Goal: Information Seeking & Learning: Learn about a topic

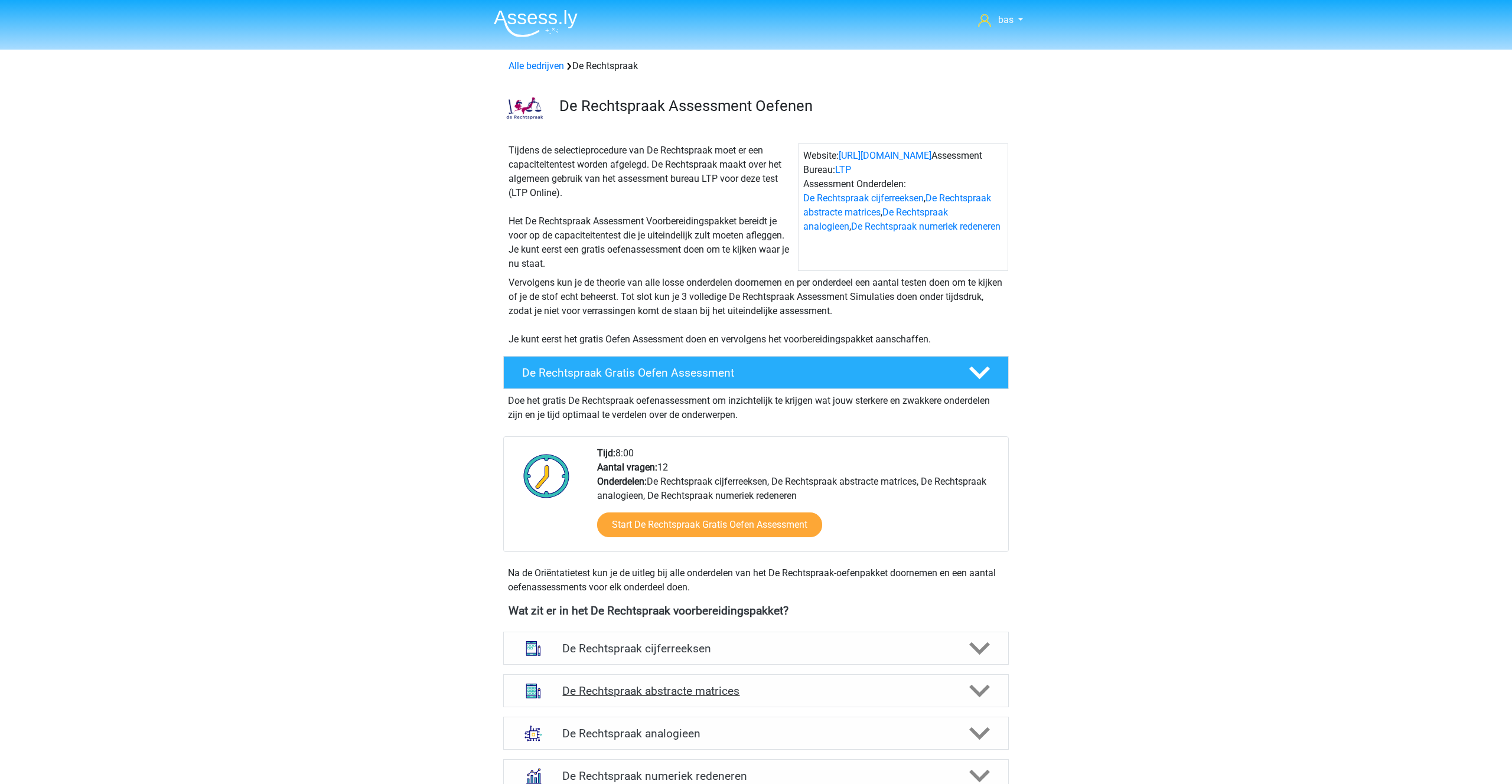
click at [665, 693] on h4 "De Rechtspraak abstracte matrices" at bounding box center [756, 691] width 387 height 14
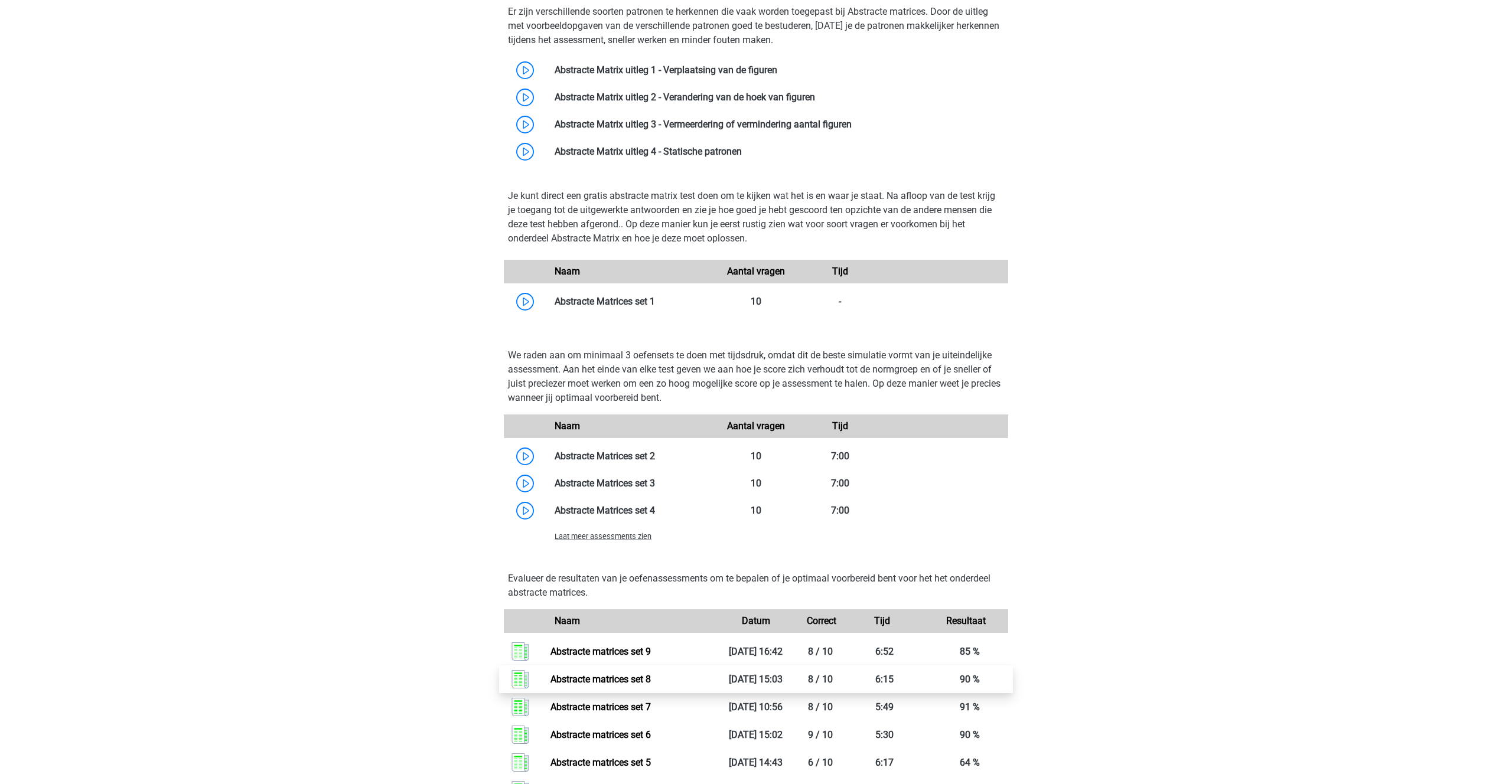
scroll to position [714, 0]
click at [628, 537] on span "Laat meer assessments zien" at bounding box center [603, 534] width 97 height 9
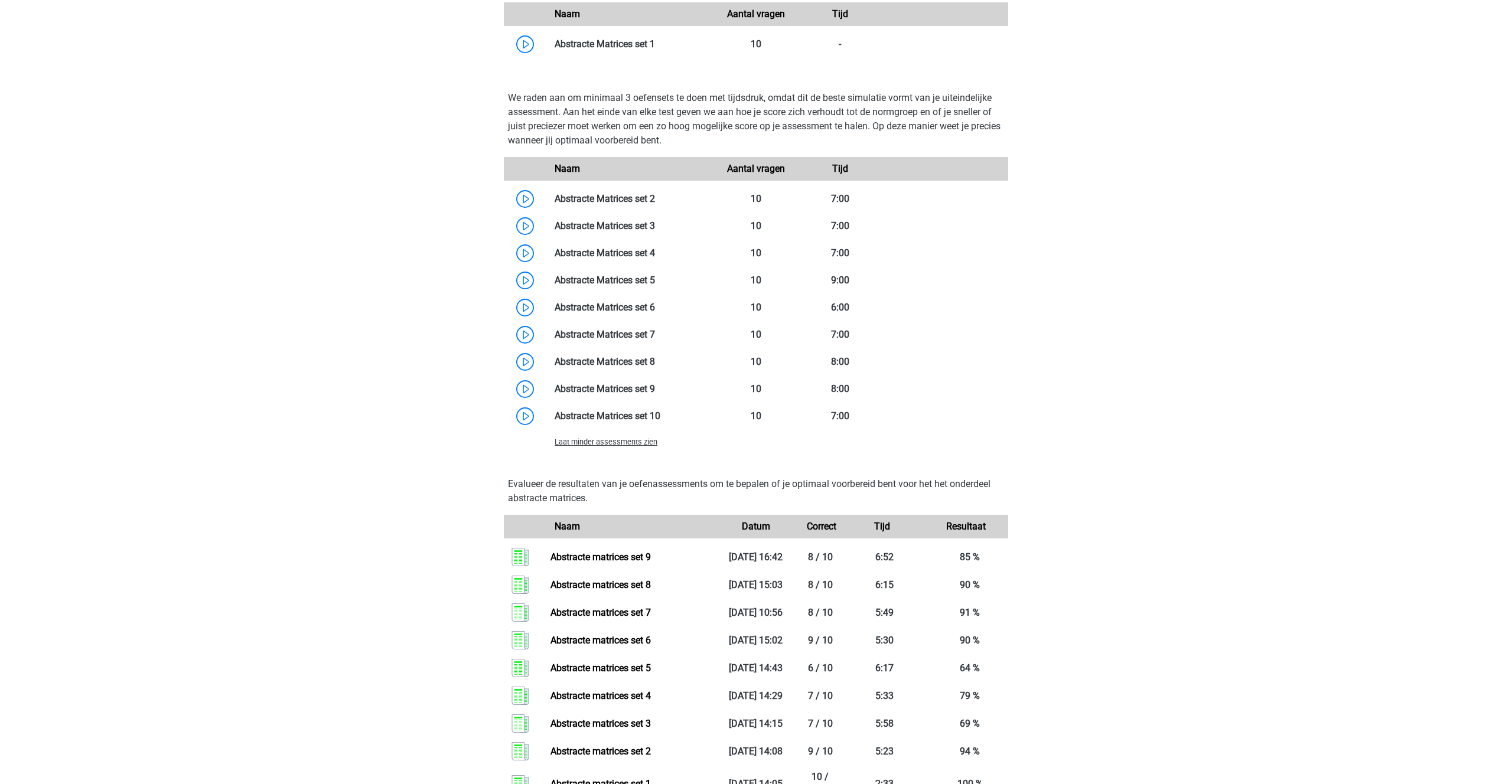
scroll to position [971, 0]
click at [660, 409] on link at bounding box center [660, 414] width 0 height 11
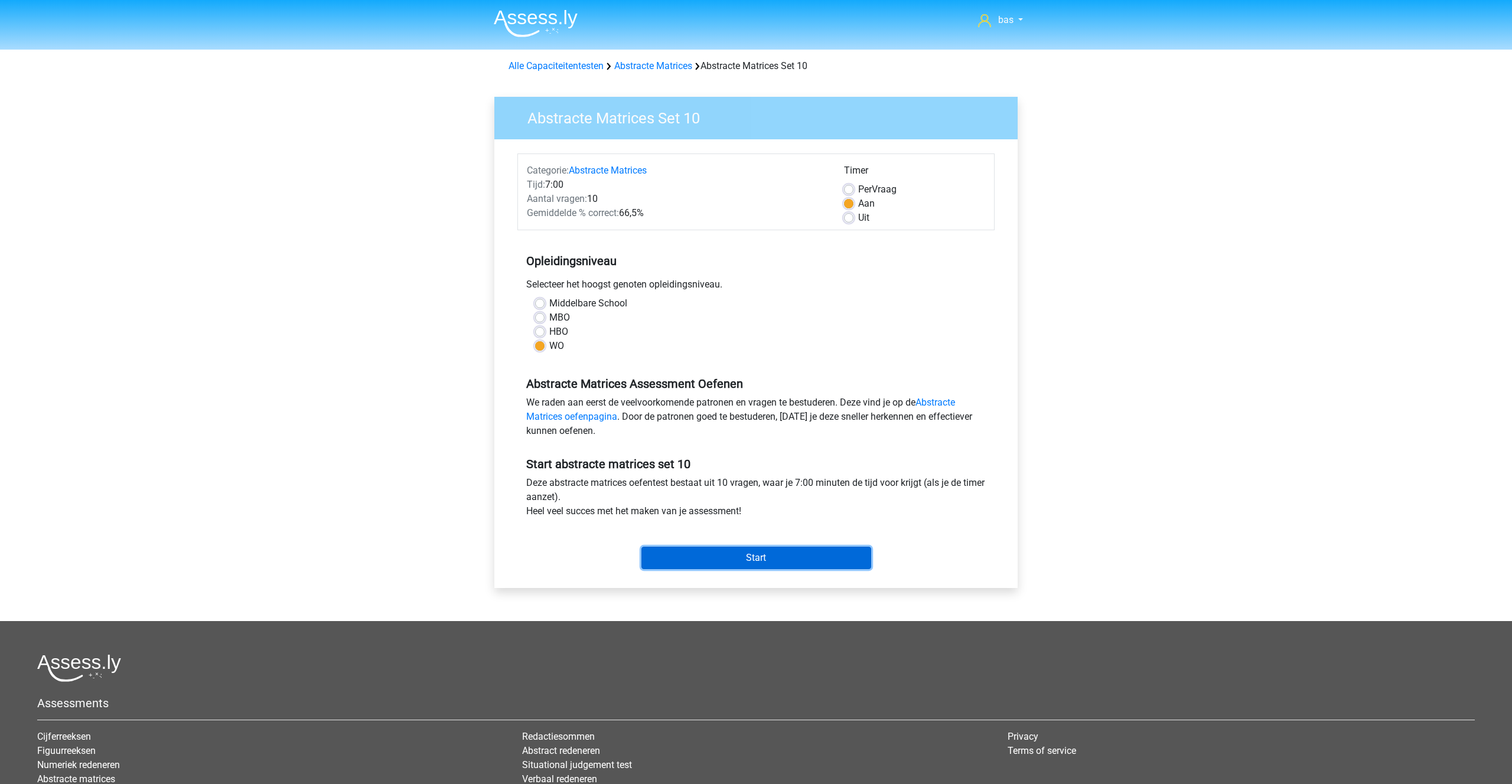
click at [710, 562] on input "Start" at bounding box center [756, 557] width 229 height 22
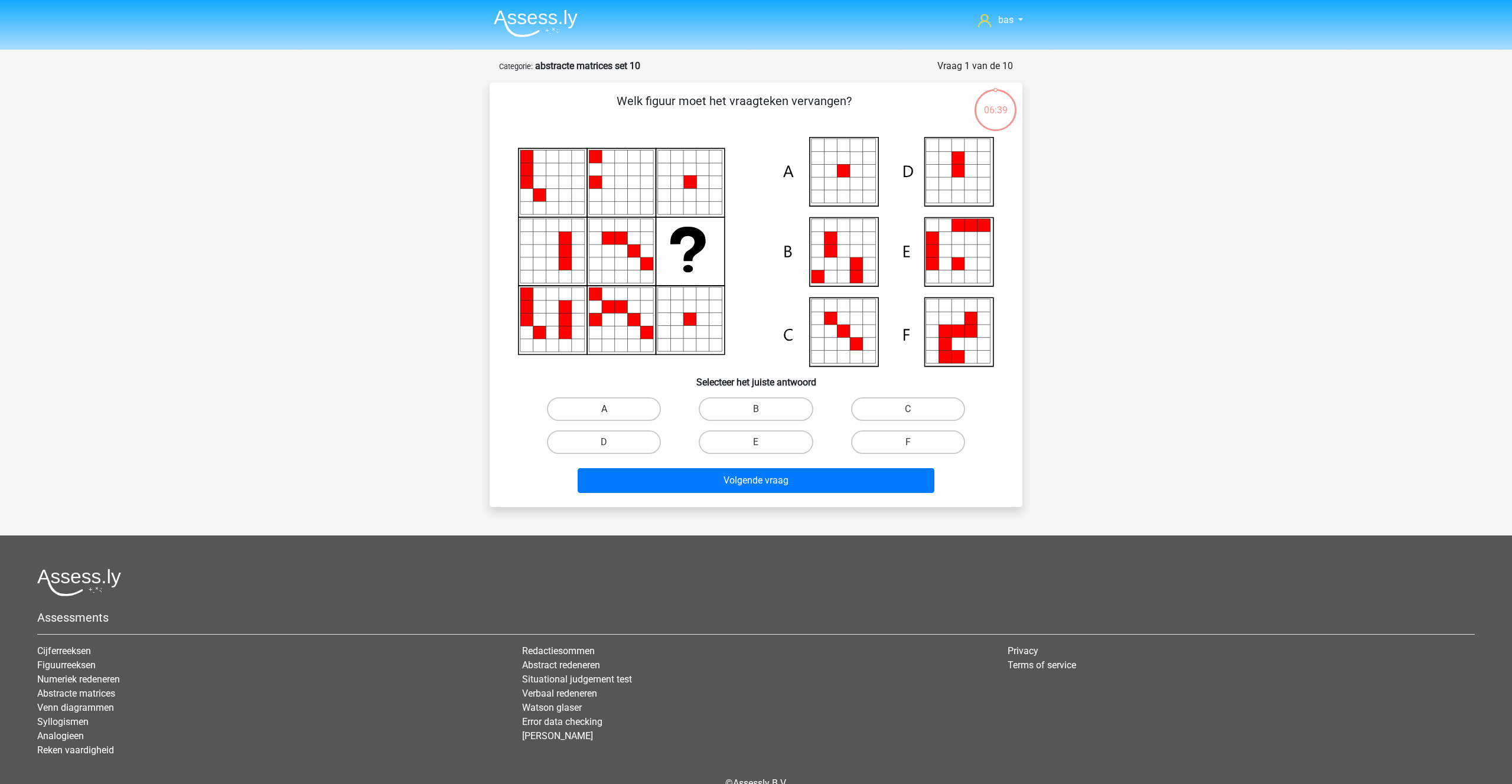
click at [594, 405] on label "A" at bounding box center [603, 409] width 114 height 23
click at [604, 409] on input "A" at bounding box center [607, 412] width 8 height 8
radio input "true"
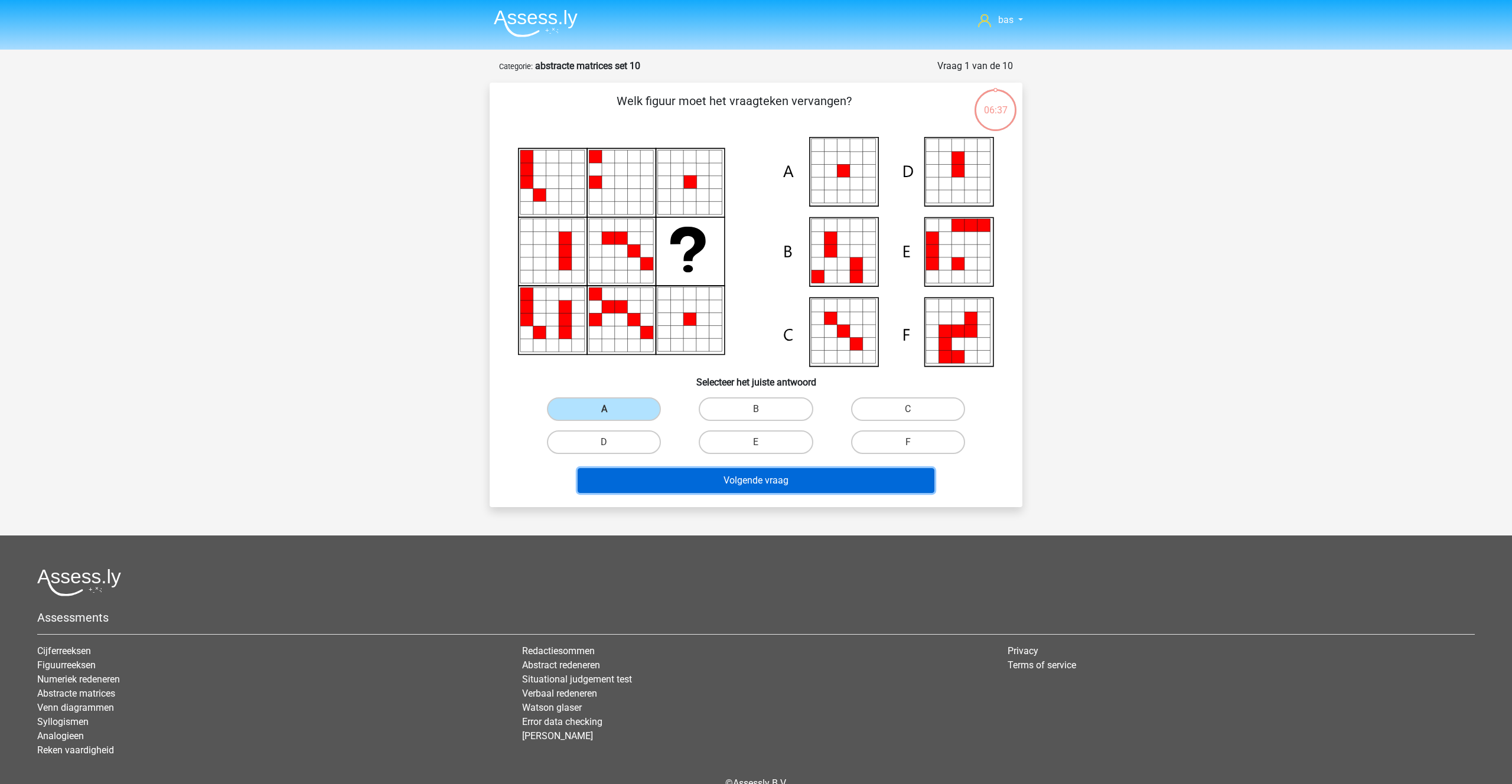
click at [716, 484] on button "Volgende vraag" at bounding box center [756, 481] width 357 height 25
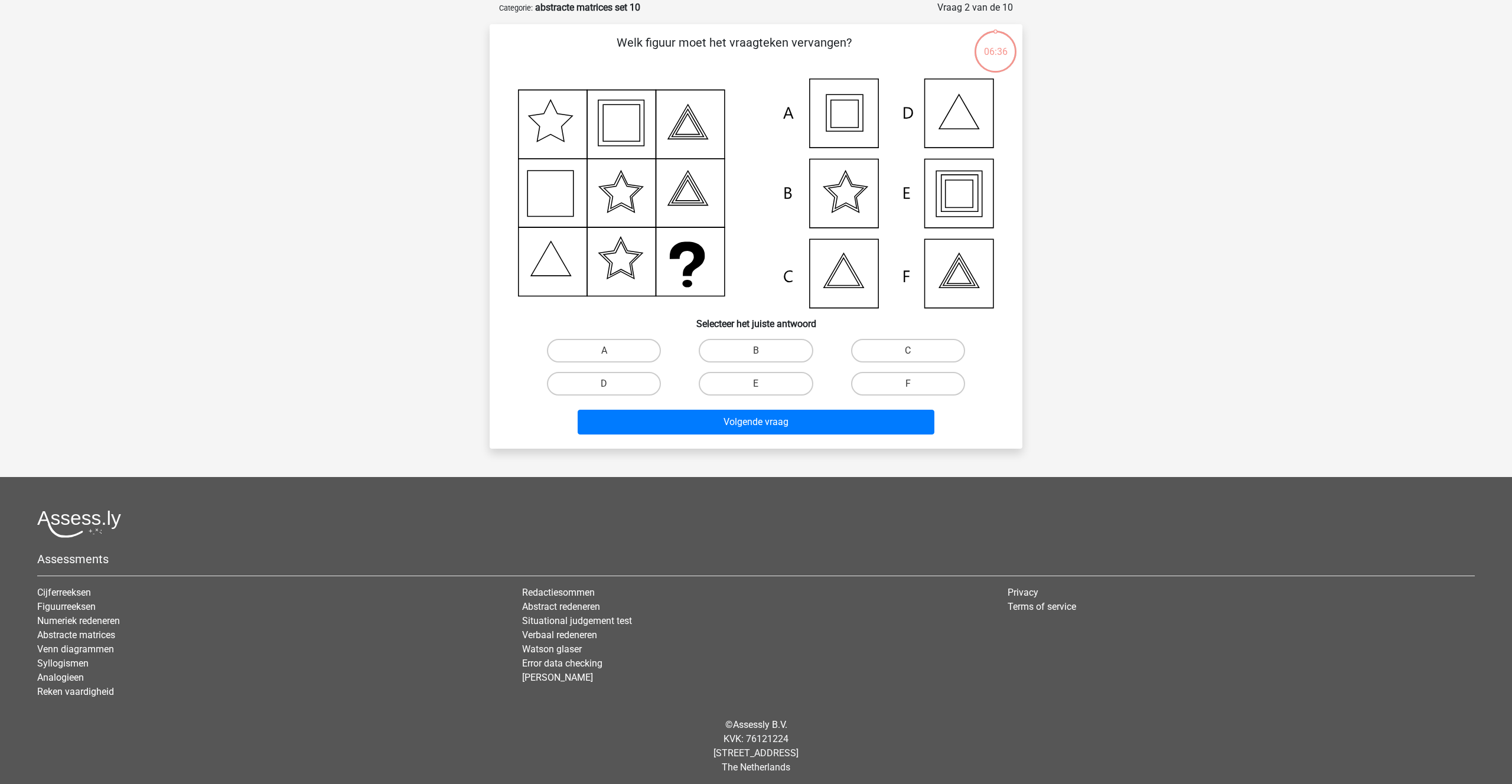
scroll to position [59, 0]
click at [751, 383] on label "E" at bounding box center [755, 383] width 114 height 23
click at [756, 383] on input "E" at bounding box center [759, 387] width 8 height 8
radio input "true"
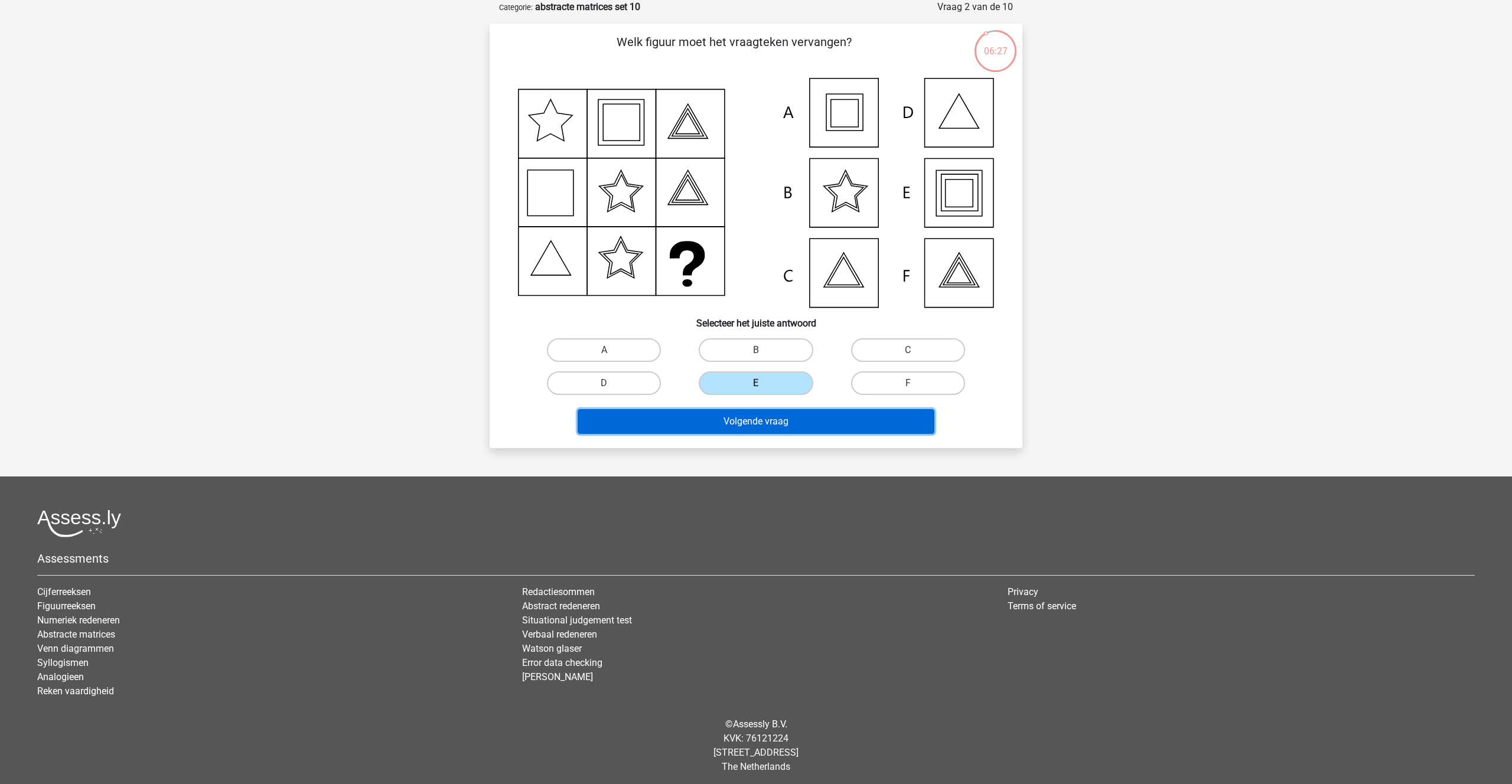
click at [751, 415] on button "Volgende vraag" at bounding box center [756, 421] width 357 height 25
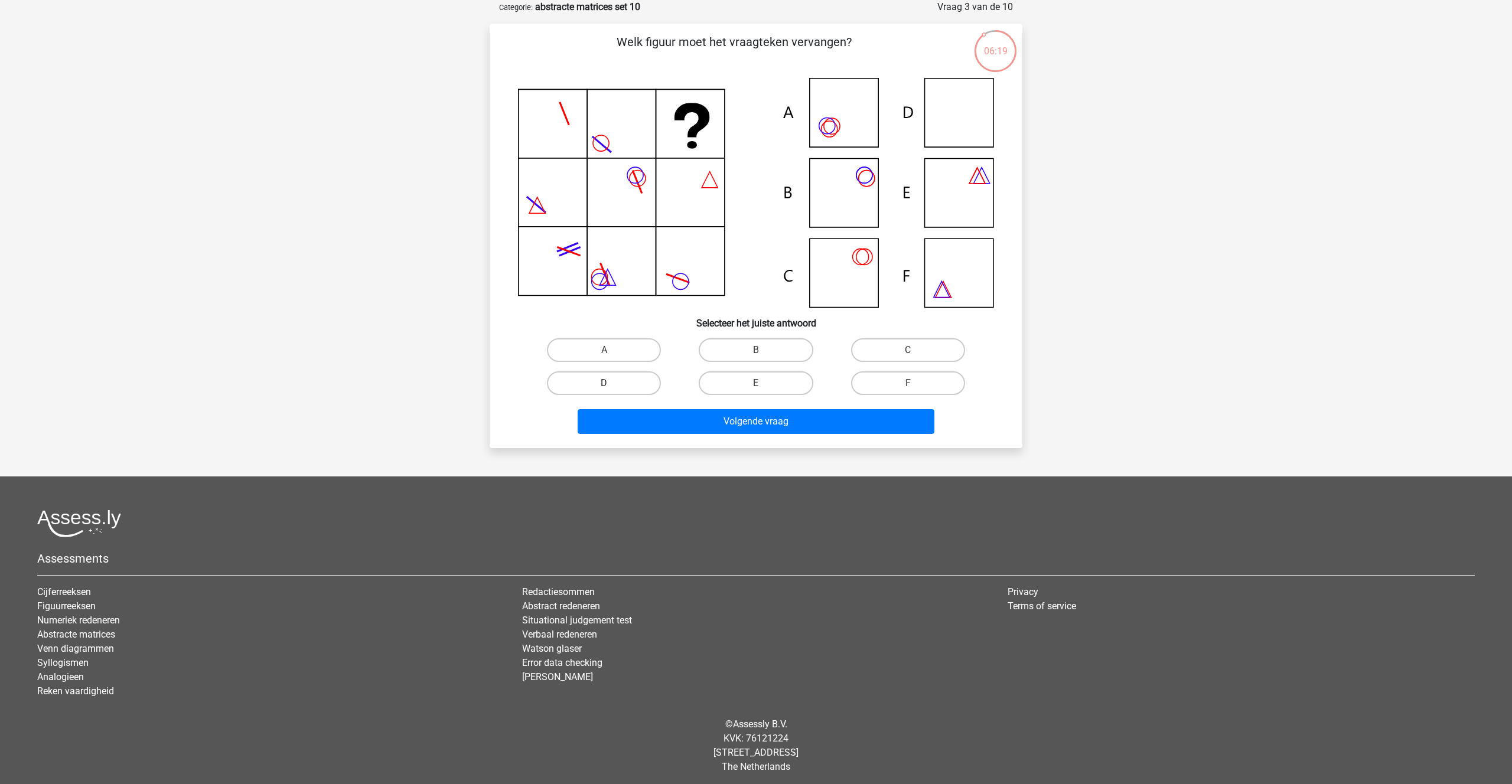
click at [634, 385] on label "D" at bounding box center [603, 383] width 114 height 23
click at [612, 385] on input "D" at bounding box center [607, 387] width 8 height 8
radio input "true"
click at [742, 429] on button "Volgende vraag" at bounding box center [756, 421] width 357 height 25
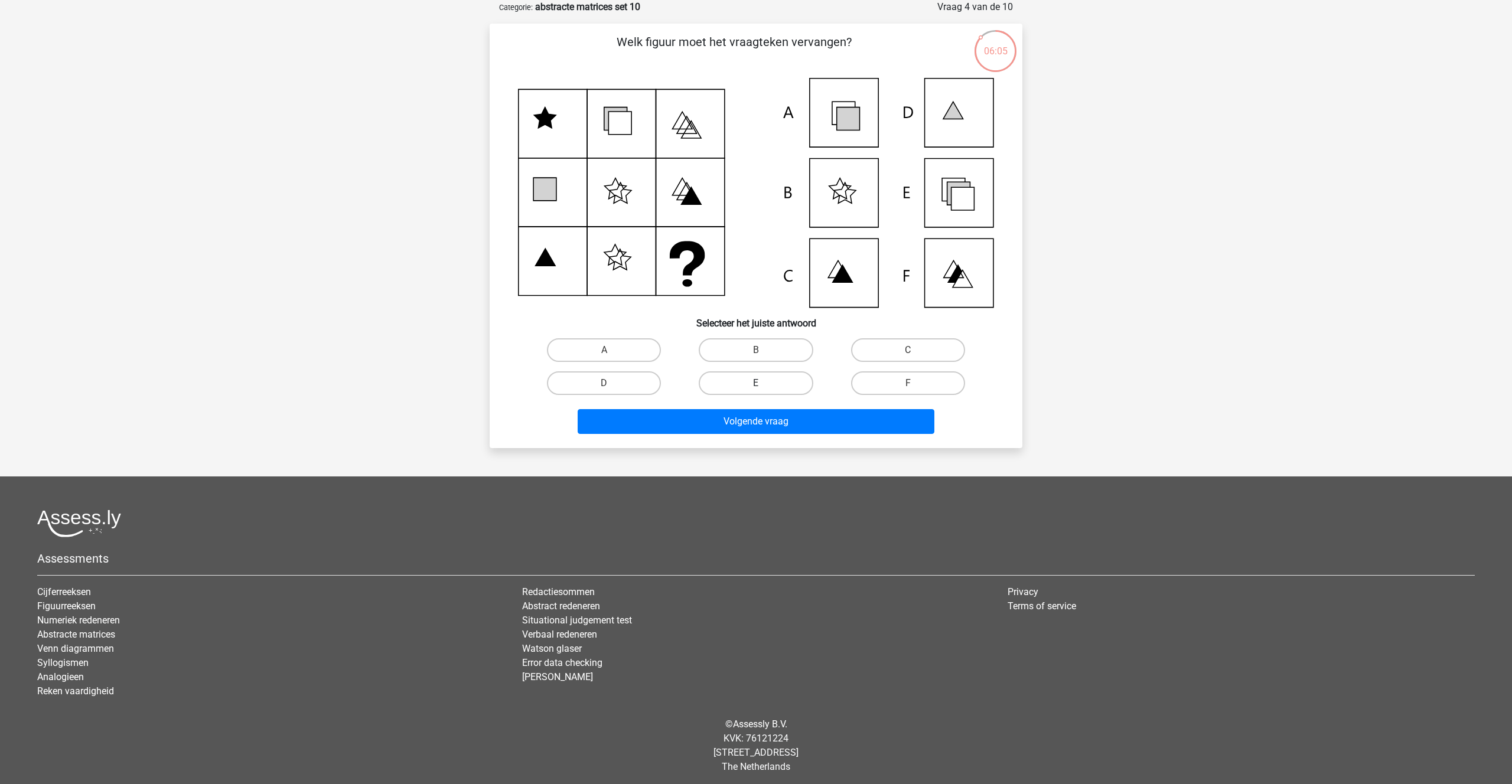
click at [762, 377] on label "E" at bounding box center [755, 383] width 114 height 23
click at [762, 383] on input "E" at bounding box center [759, 387] width 8 height 8
radio input "true"
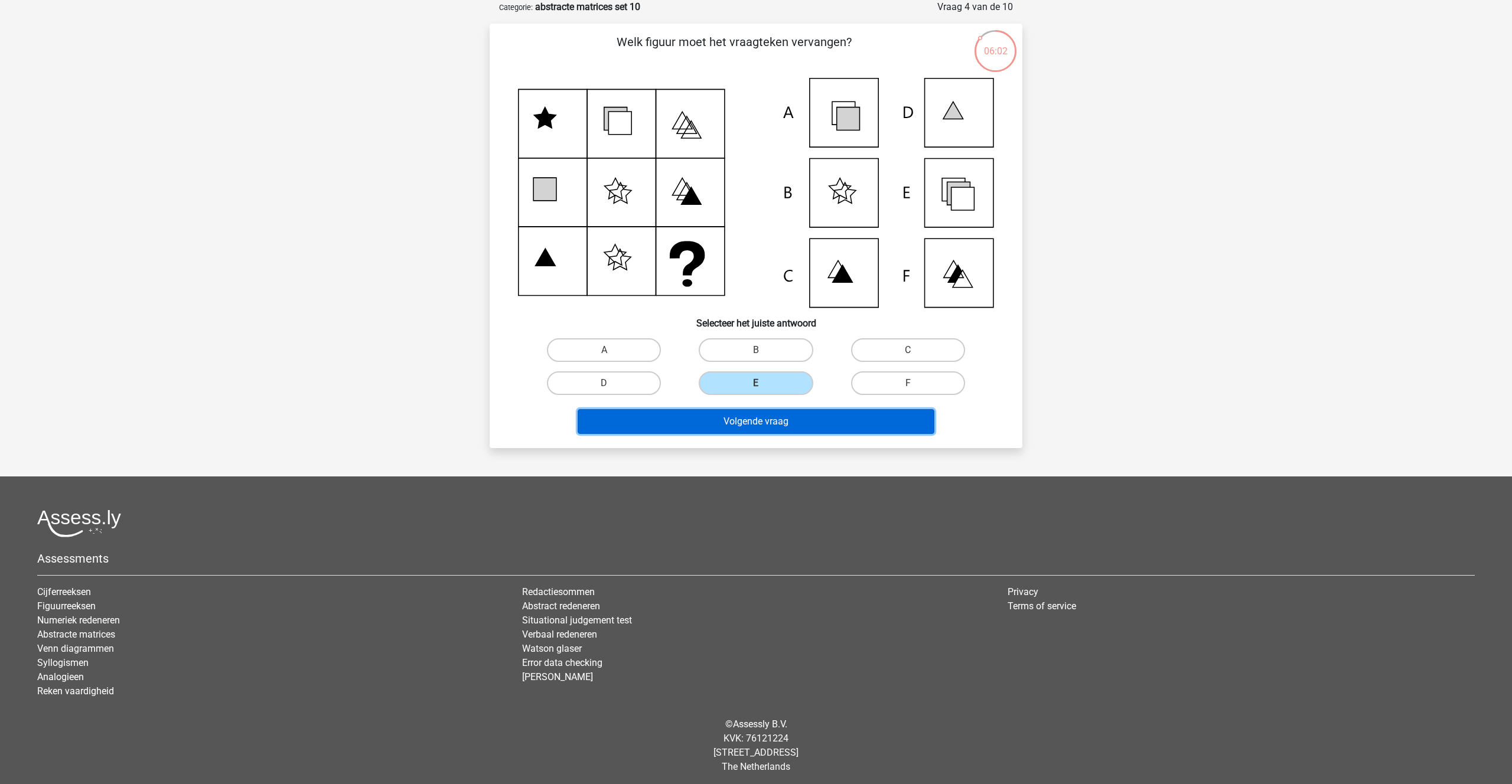
click at [746, 419] on button "Volgende vraag" at bounding box center [756, 421] width 357 height 25
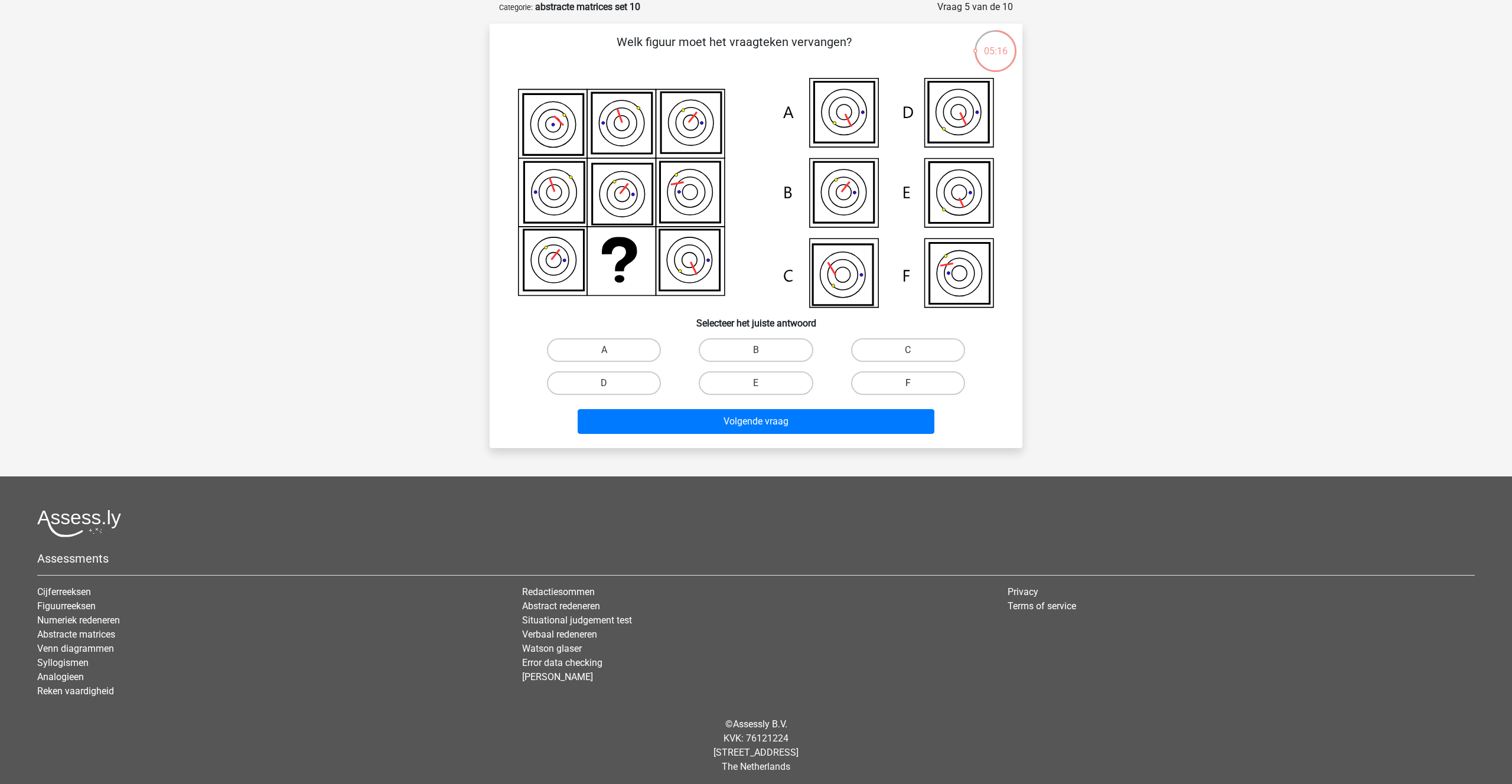
click at [884, 376] on label "F" at bounding box center [907, 383] width 114 height 23
click at [907, 383] on input "F" at bounding box center [911, 387] width 8 height 8
radio input "true"
click at [753, 421] on button "Volgende vraag" at bounding box center [756, 421] width 357 height 25
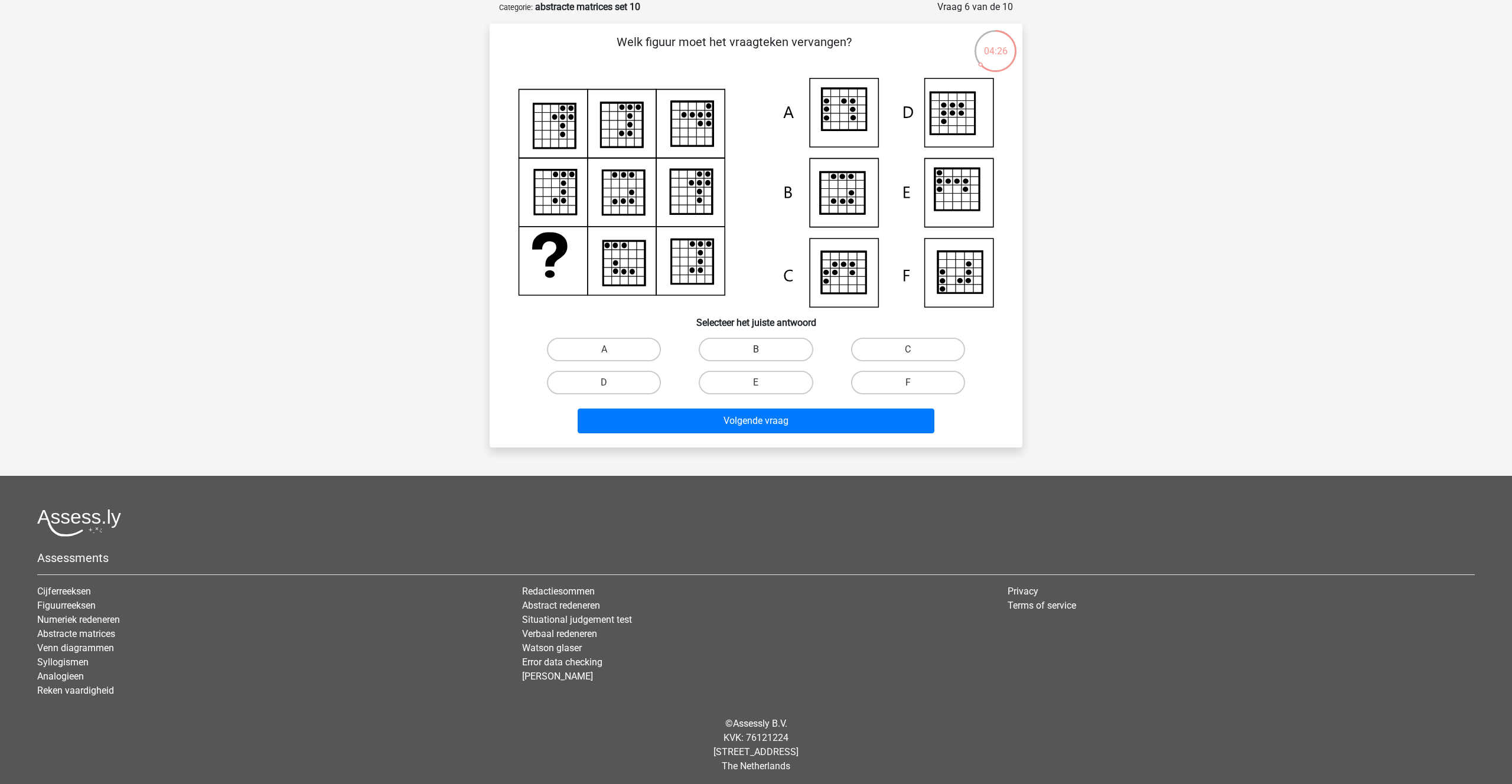
click at [733, 353] on label "B" at bounding box center [755, 350] width 114 height 23
click at [756, 353] on input "B" at bounding box center [759, 353] width 8 height 8
radio input "true"
click at [706, 422] on button "Volgende vraag" at bounding box center [756, 421] width 357 height 25
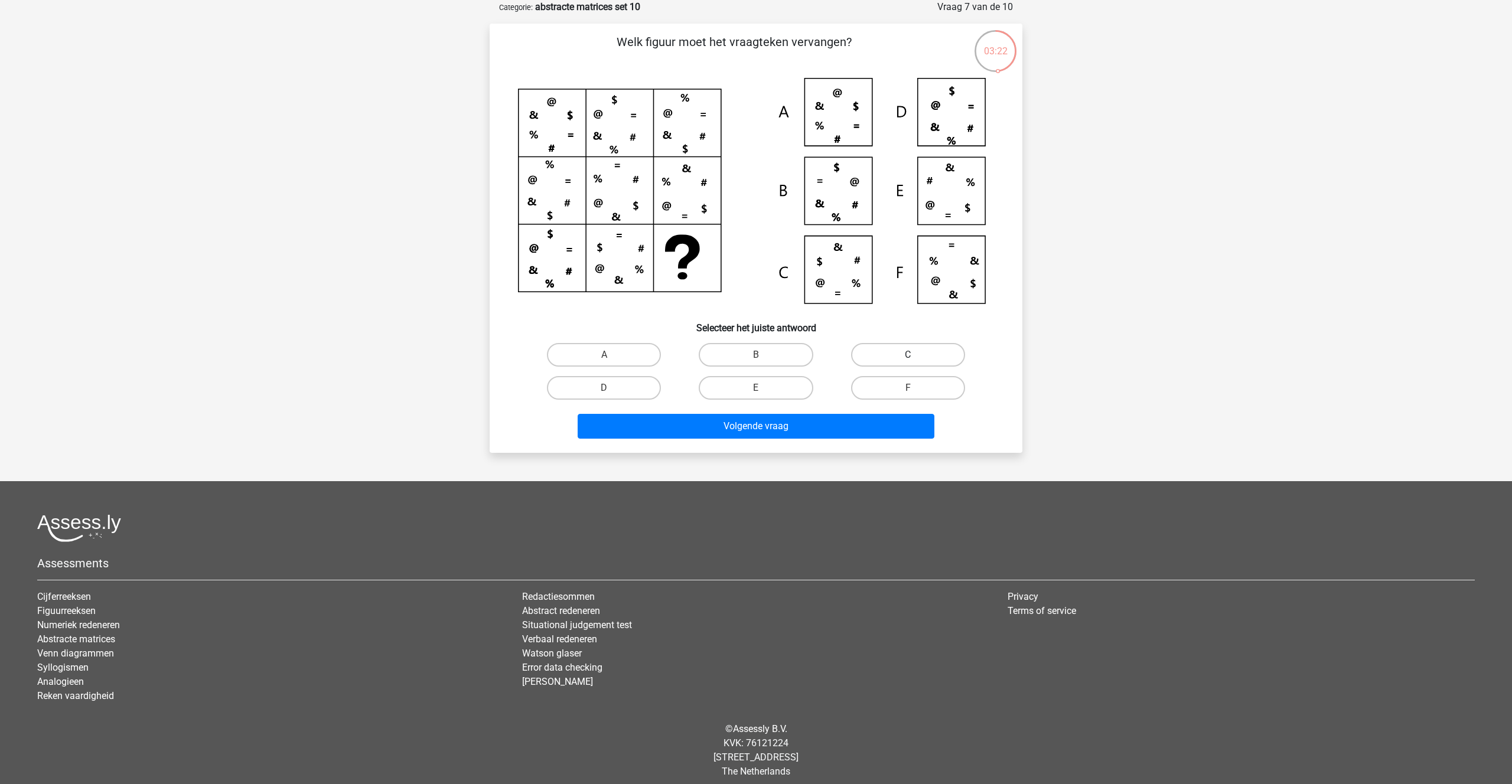
click at [917, 350] on label "C" at bounding box center [907, 355] width 114 height 23
click at [916, 355] on input "C" at bounding box center [911, 358] width 8 height 8
radio input "true"
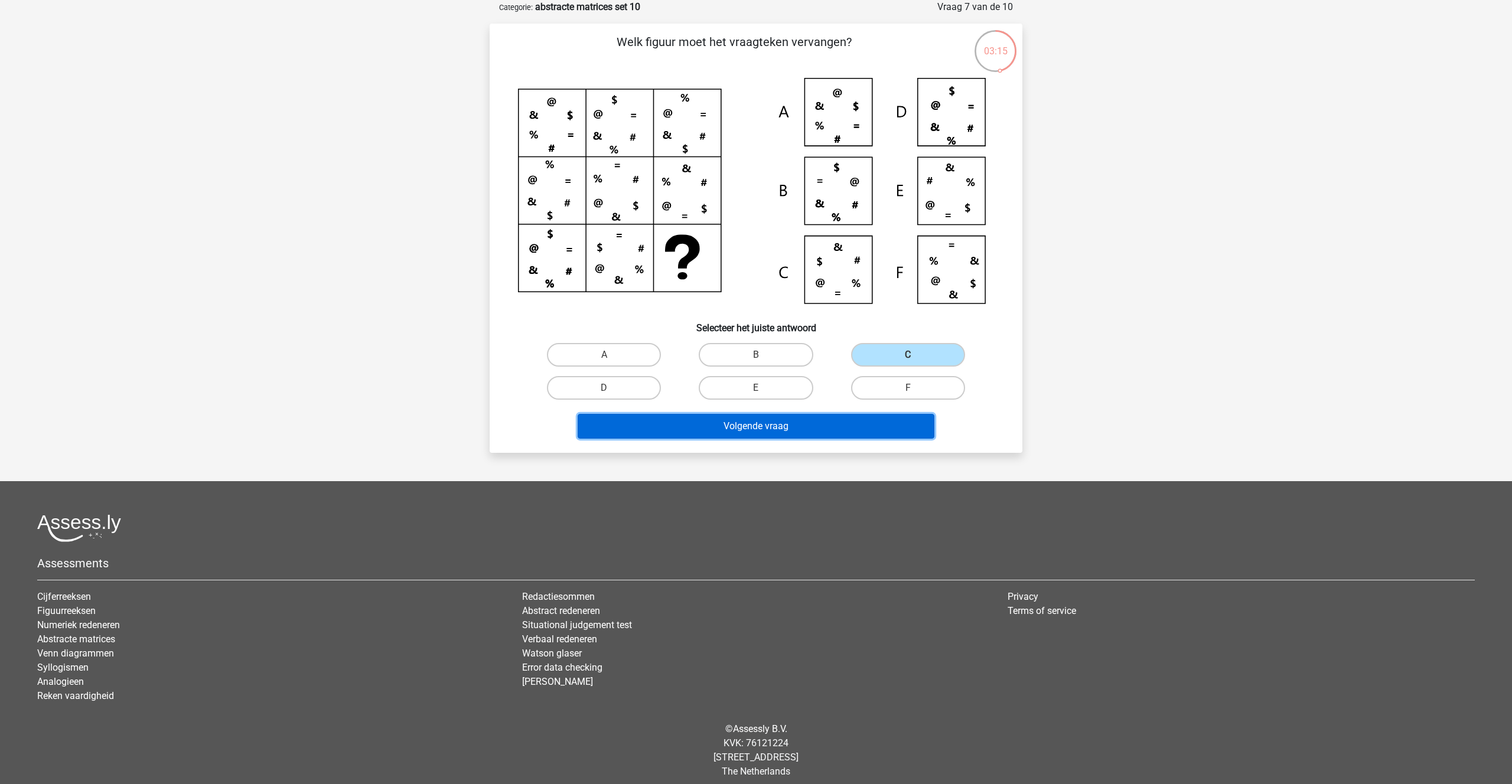
click at [760, 423] on button "Volgende vraag" at bounding box center [756, 426] width 357 height 25
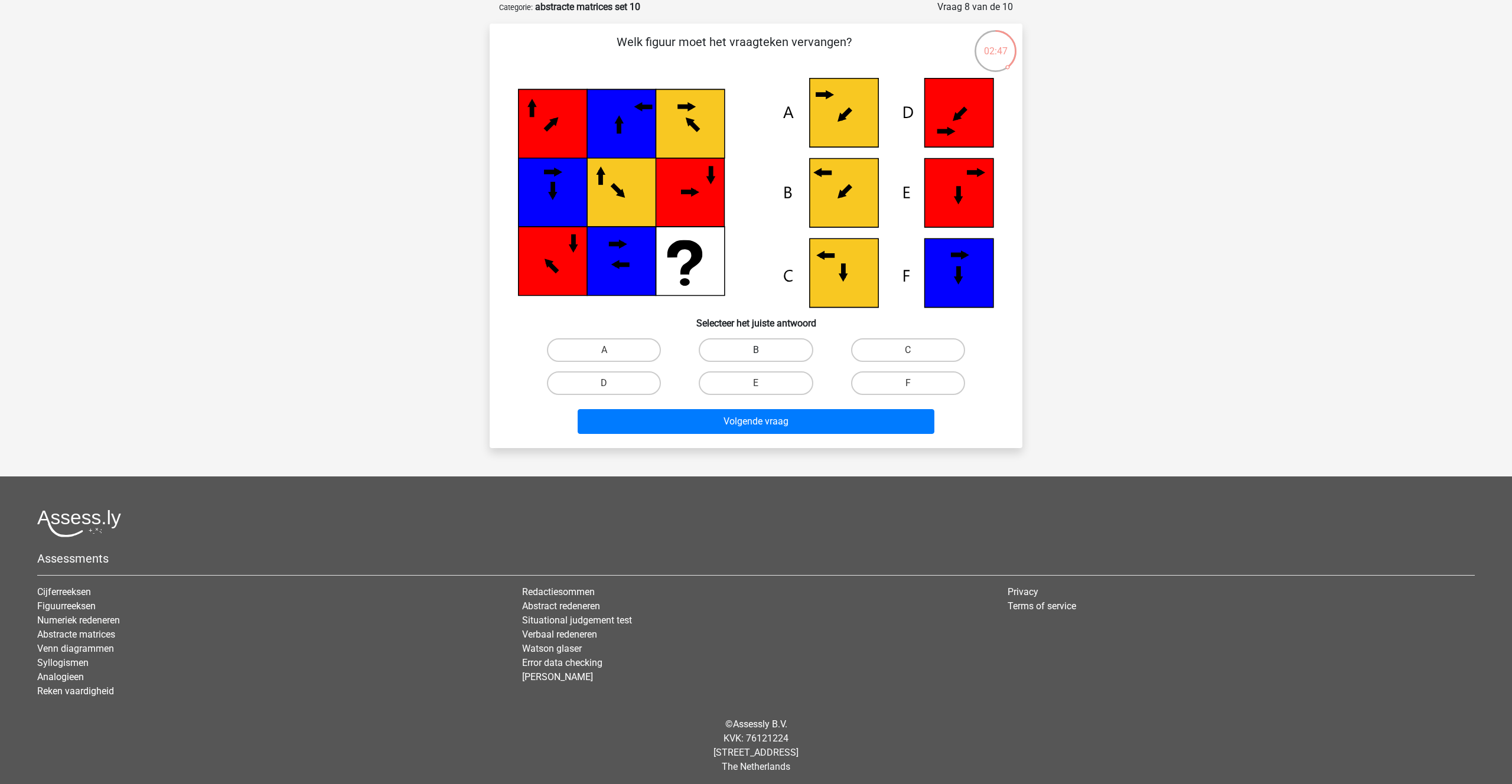
click at [762, 348] on label "B" at bounding box center [755, 350] width 114 height 23
click at [762, 350] on input "B" at bounding box center [759, 354] width 8 height 8
radio input "true"
click at [753, 417] on button "Volgende vraag" at bounding box center [756, 421] width 357 height 25
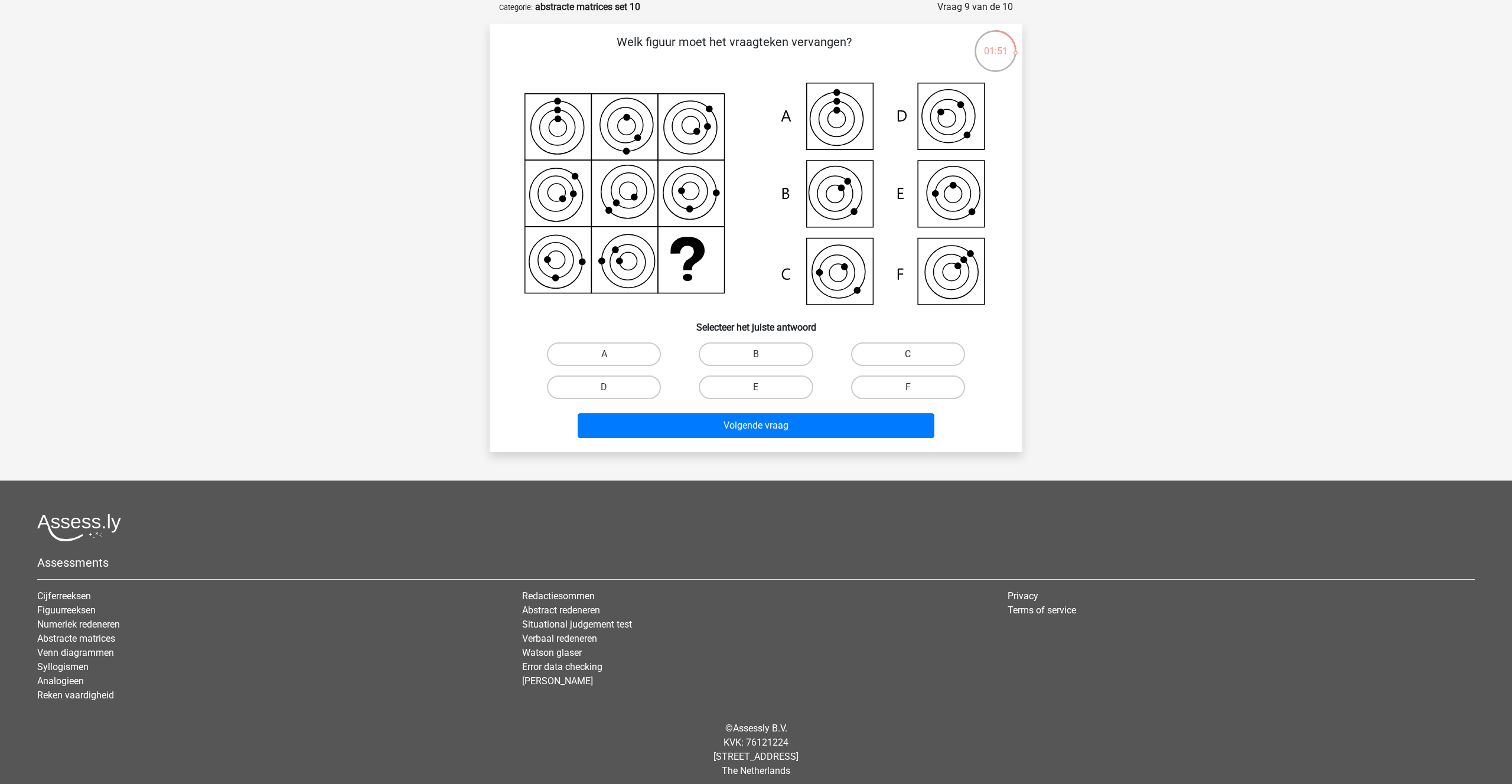
click at [883, 351] on label "C" at bounding box center [907, 354] width 114 height 23
click at [907, 354] on input "C" at bounding box center [911, 358] width 8 height 8
radio input "true"
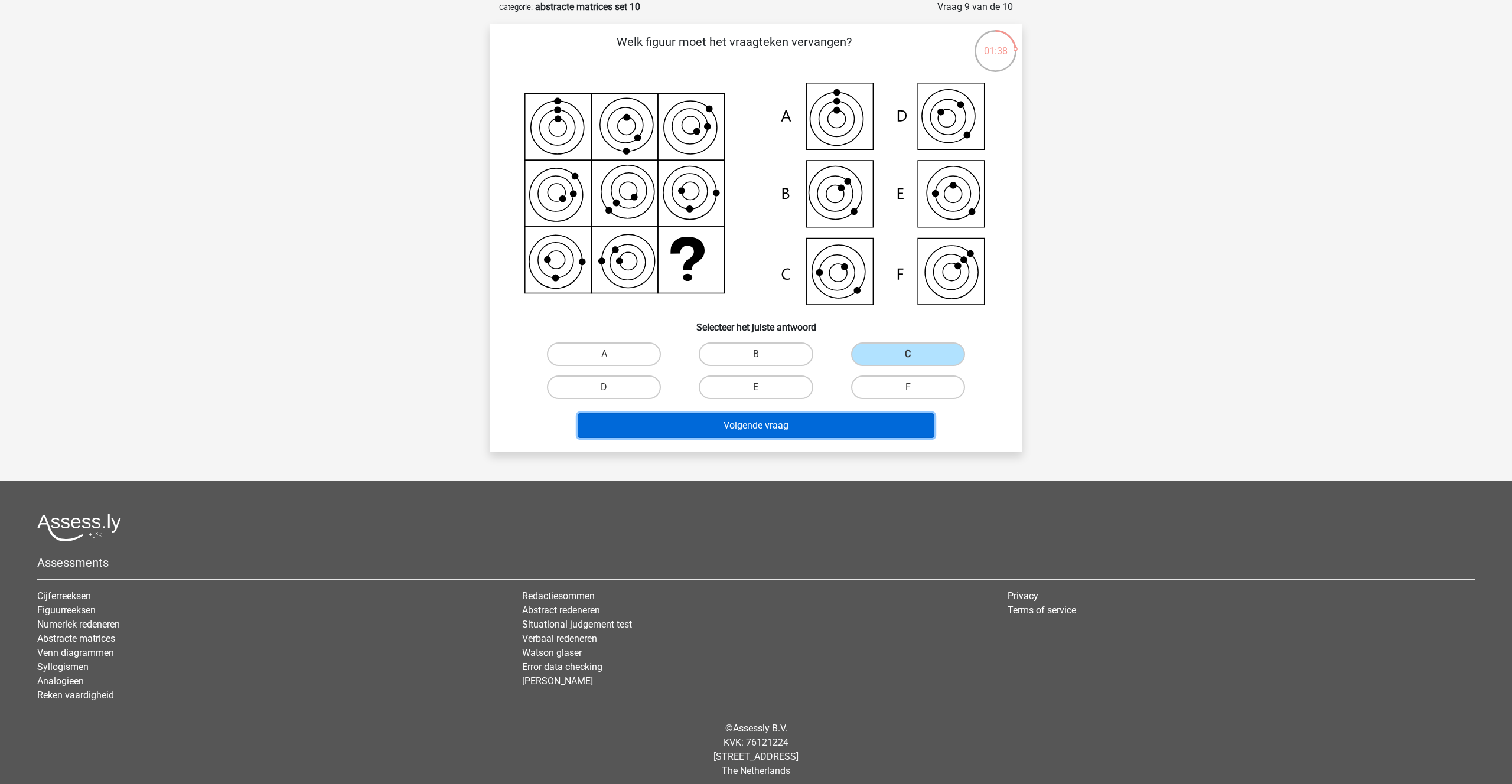
click at [741, 430] on button "Volgende vraag" at bounding box center [756, 426] width 357 height 25
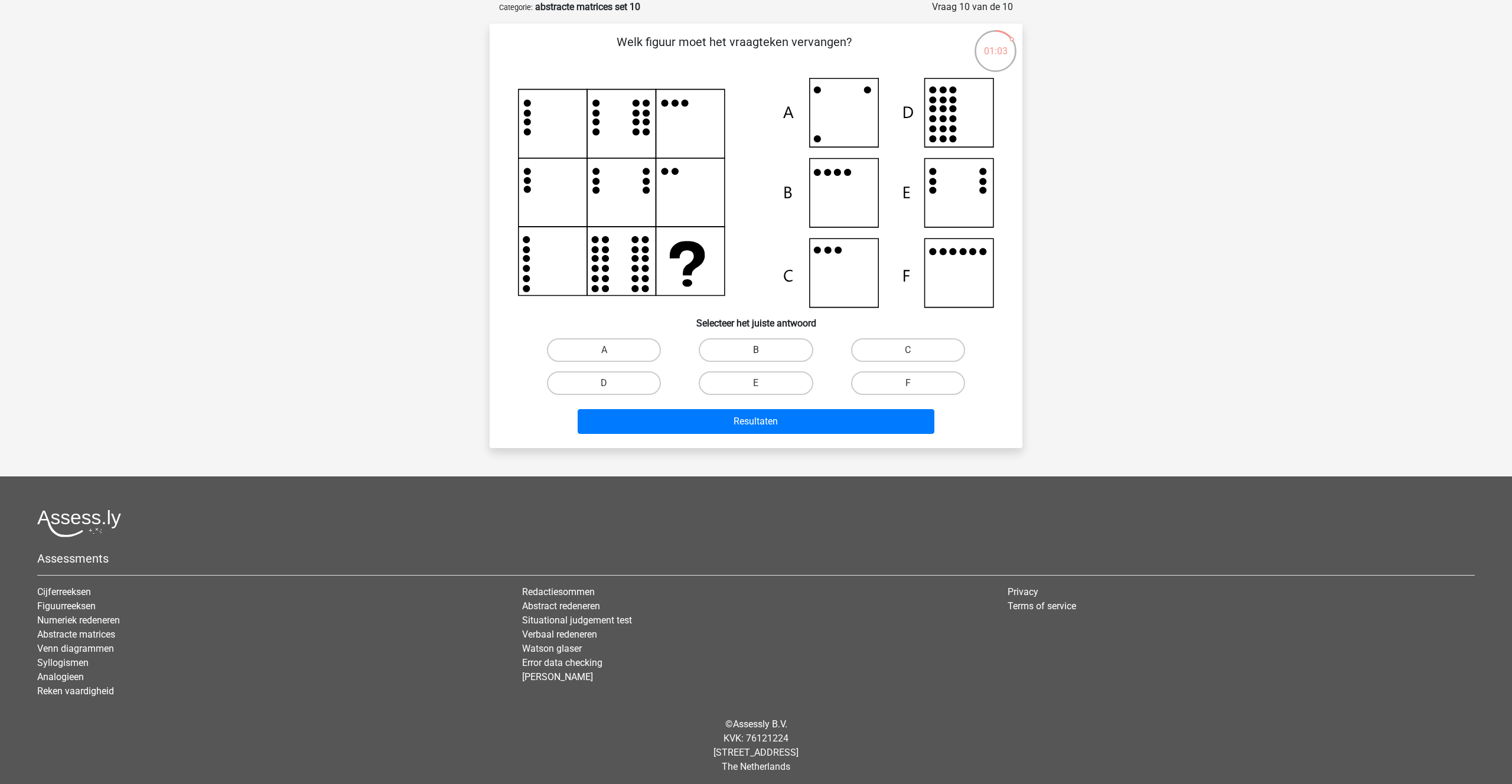
click at [739, 349] on label "B" at bounding box center [755, 350] width 114 height 23
click at [756, 350] on input "B" at bounding box center [759, 354] width 8 height 8
radio input "true"
click at [745, 424] on button "Resultaten" at bounding box center [756, 421] width 357 height 25
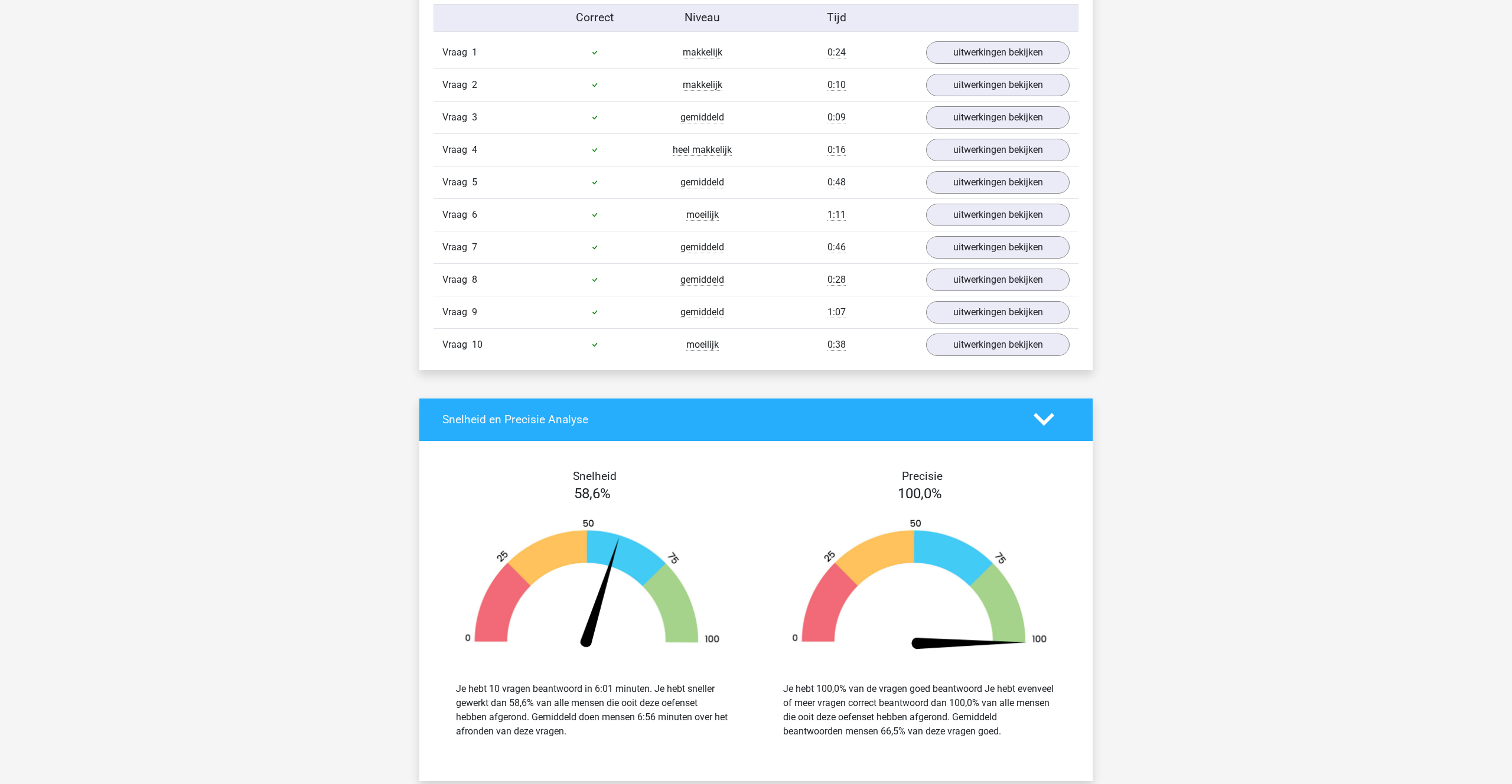
scroll to position [754, 0]
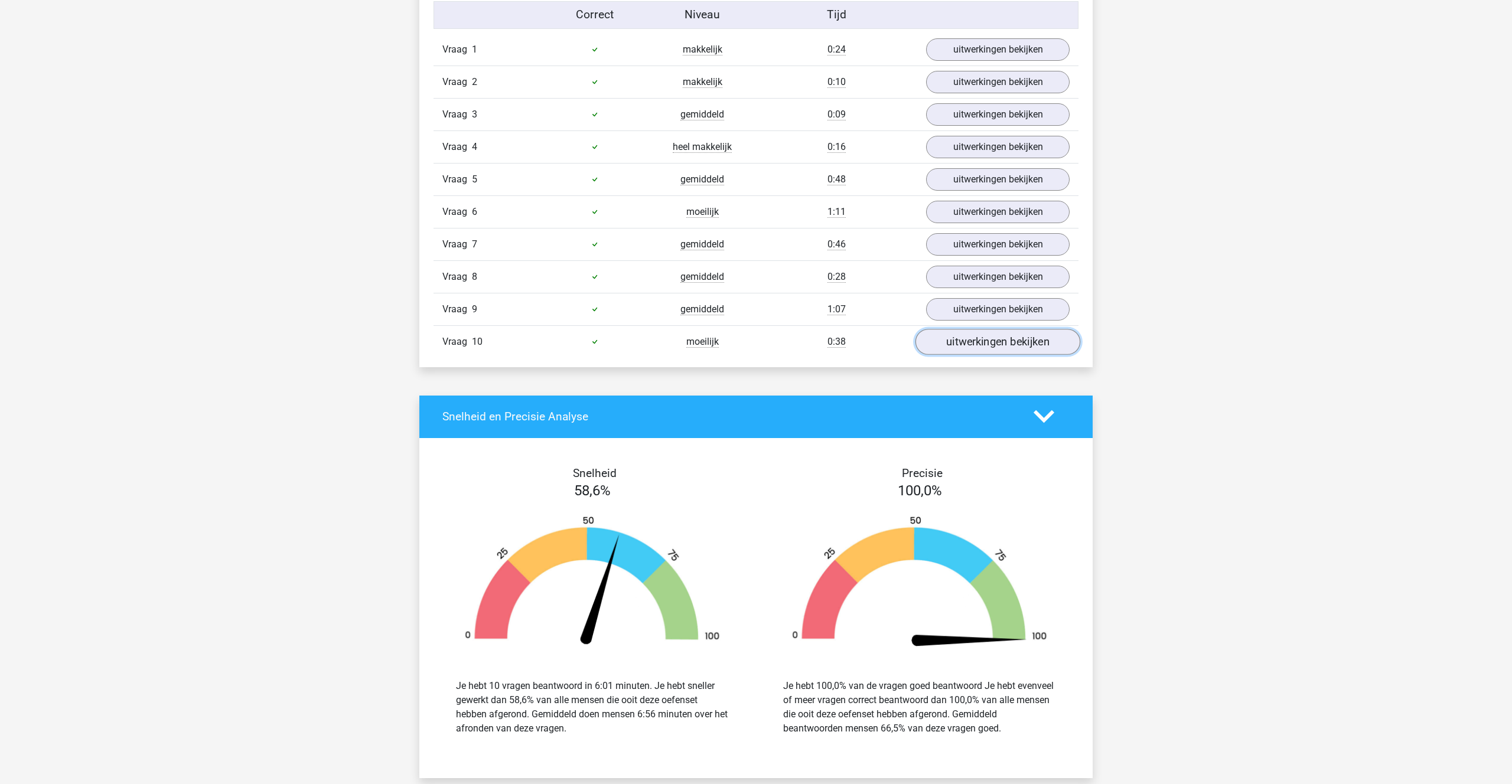
click at [974, 341] on link "uitwerkingen bekijken" at bounding box center [998, 342] width 164 height 26
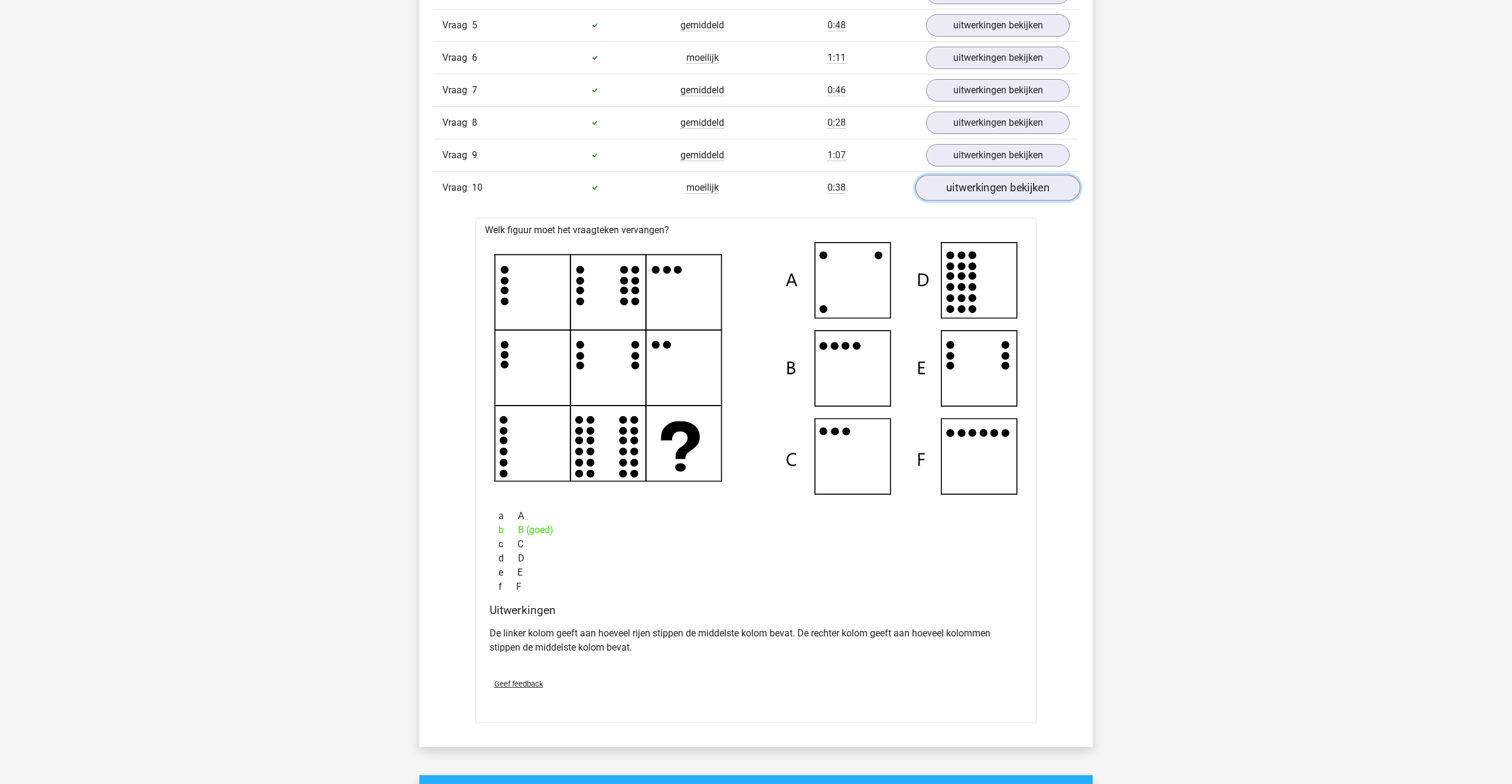
scroll to position [901, 0]
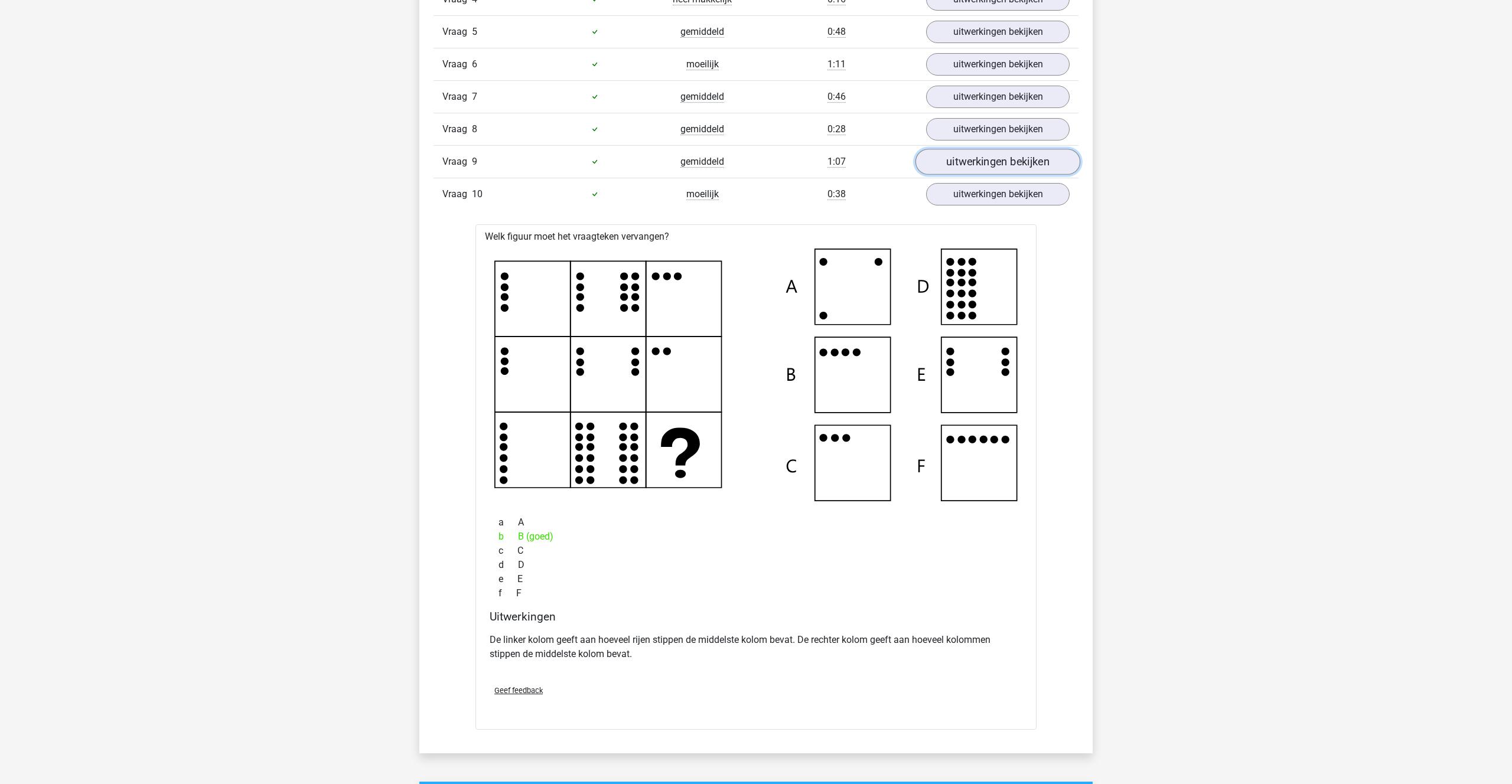
click at [1003, 164] on link "uitwerkingen bekijken" at bounding box center [998, 162] width 164 height 26
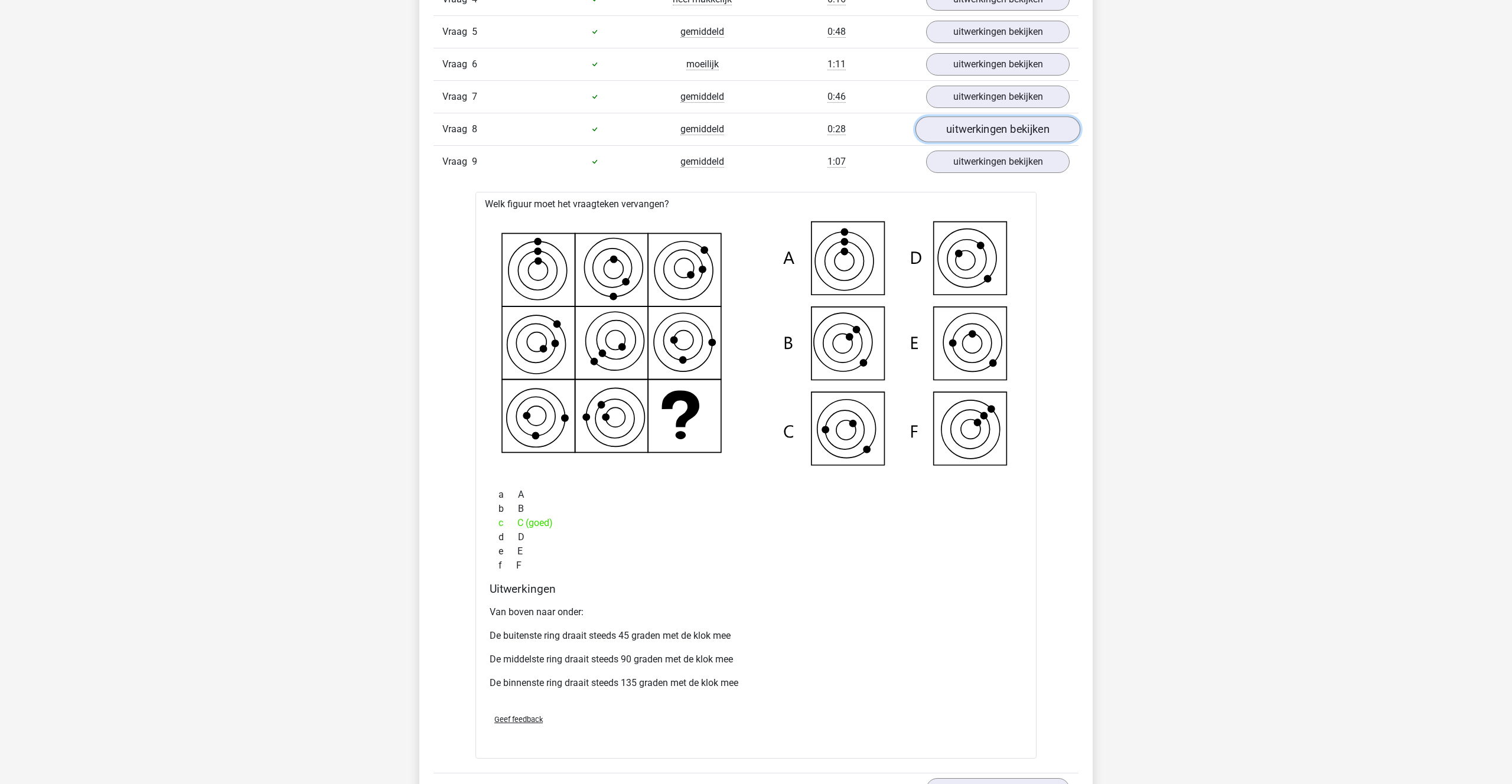
click at [992, 132] on link "uitwerkingen bekijken" at bounding box center [998, 129] width 164 height 26
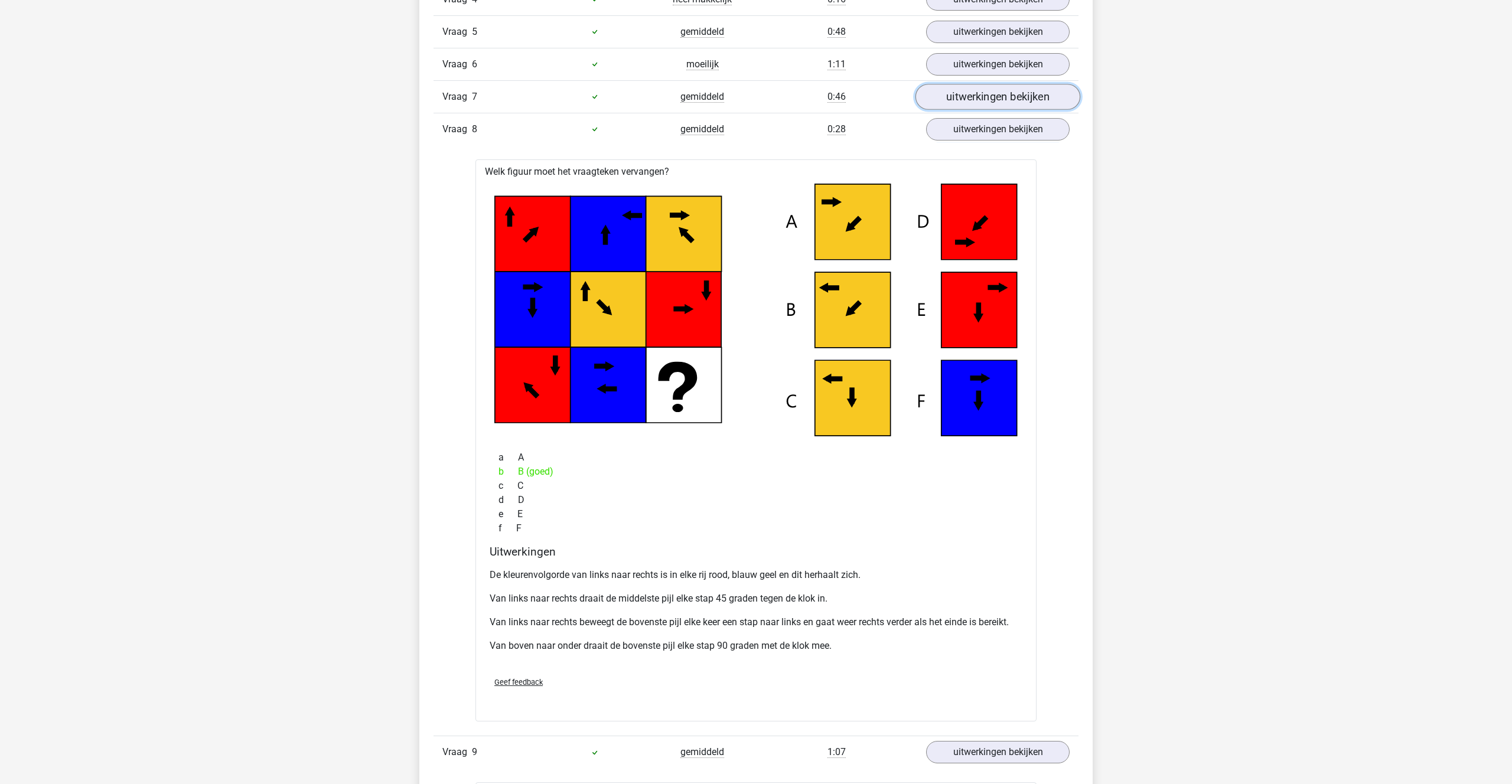
click at [977, 106] on link "uitwerkingen bekijken" at bounding box center [998, 97] width 164 height 26
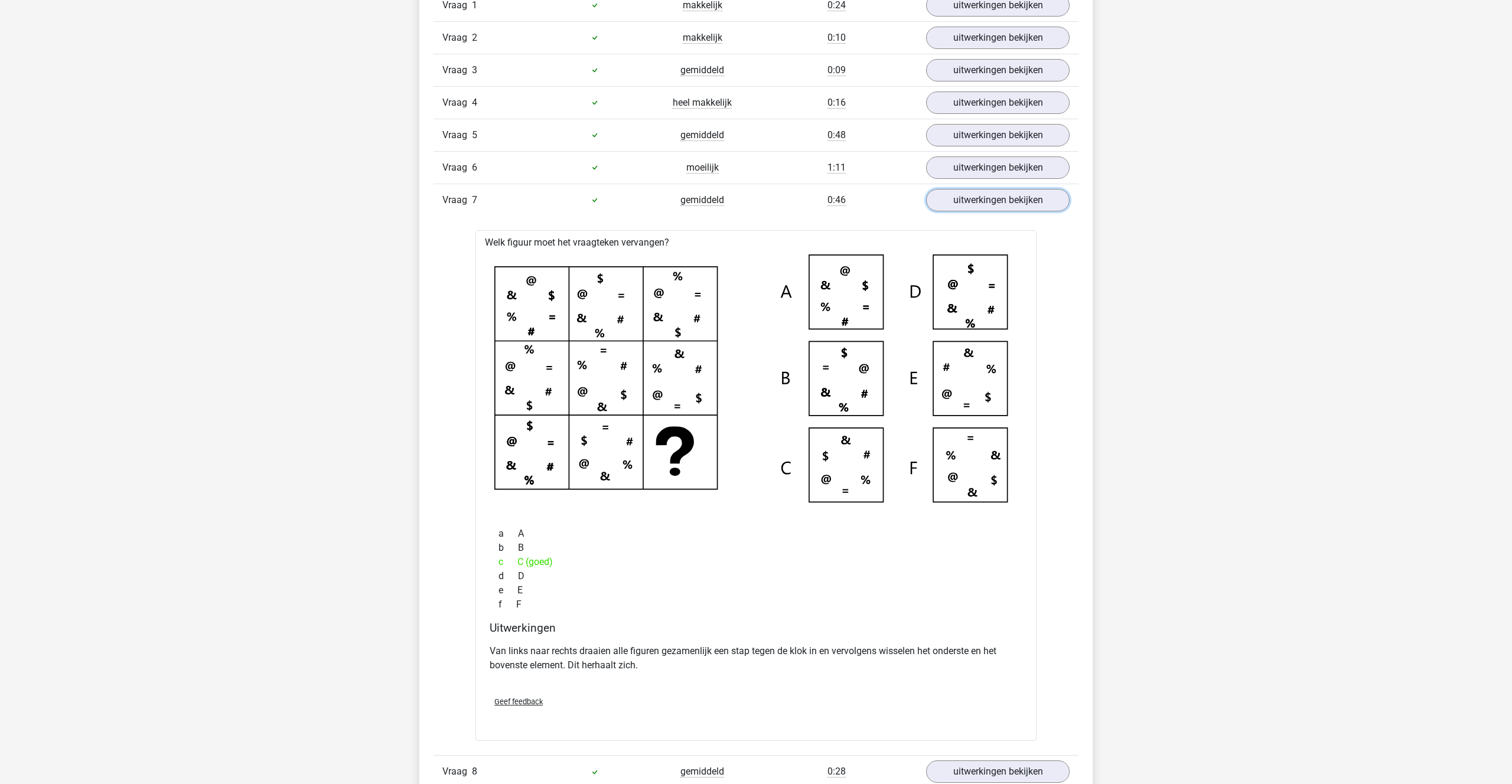
scroll to position [801, 0]
click at [998, 162] on link "uitwerkingen bekijken" at bounding box center [998, 165] width 164 height 26
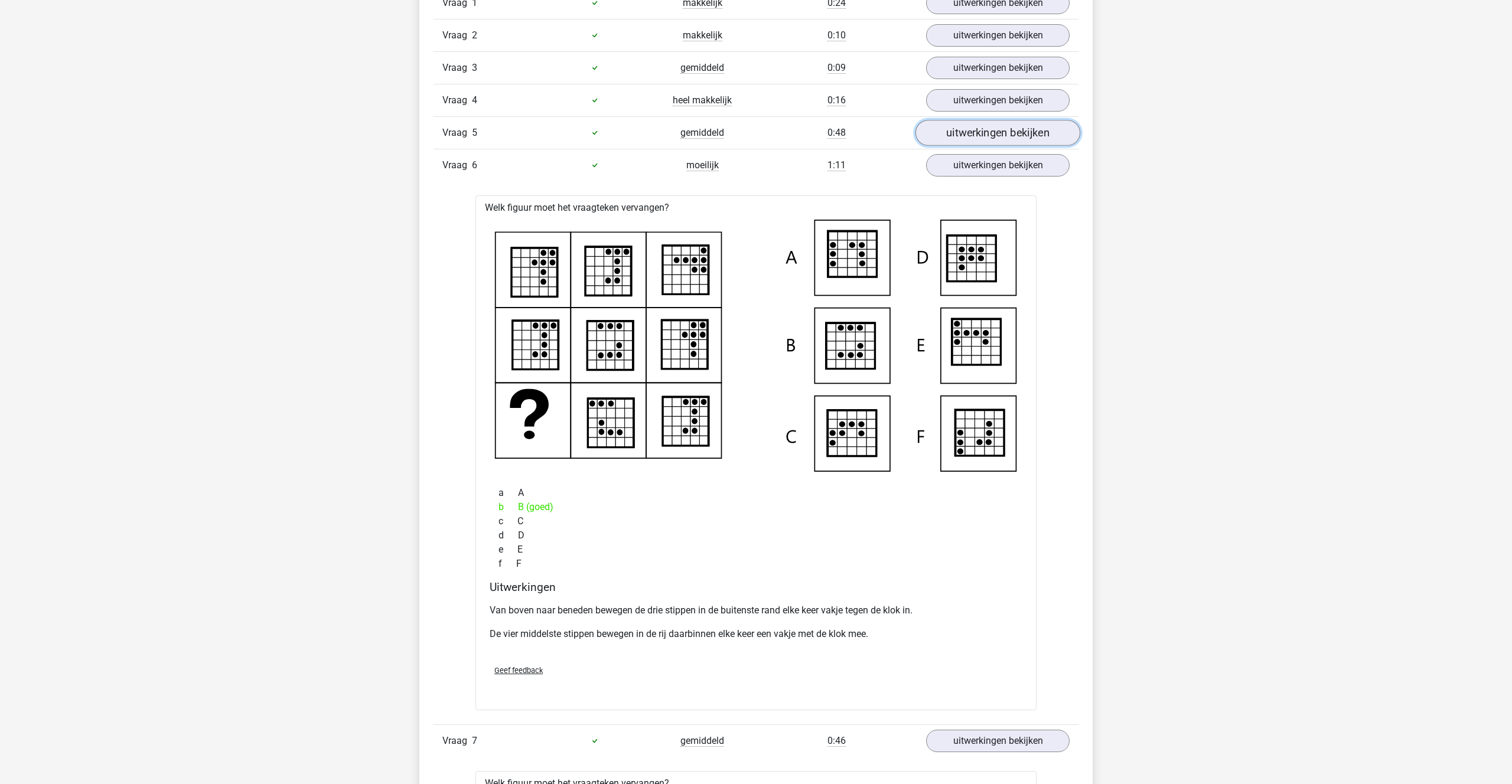
click at [977, 138] on link "uitwerkingen bekijken" at bounding box center [998, 133] width 164 height 26
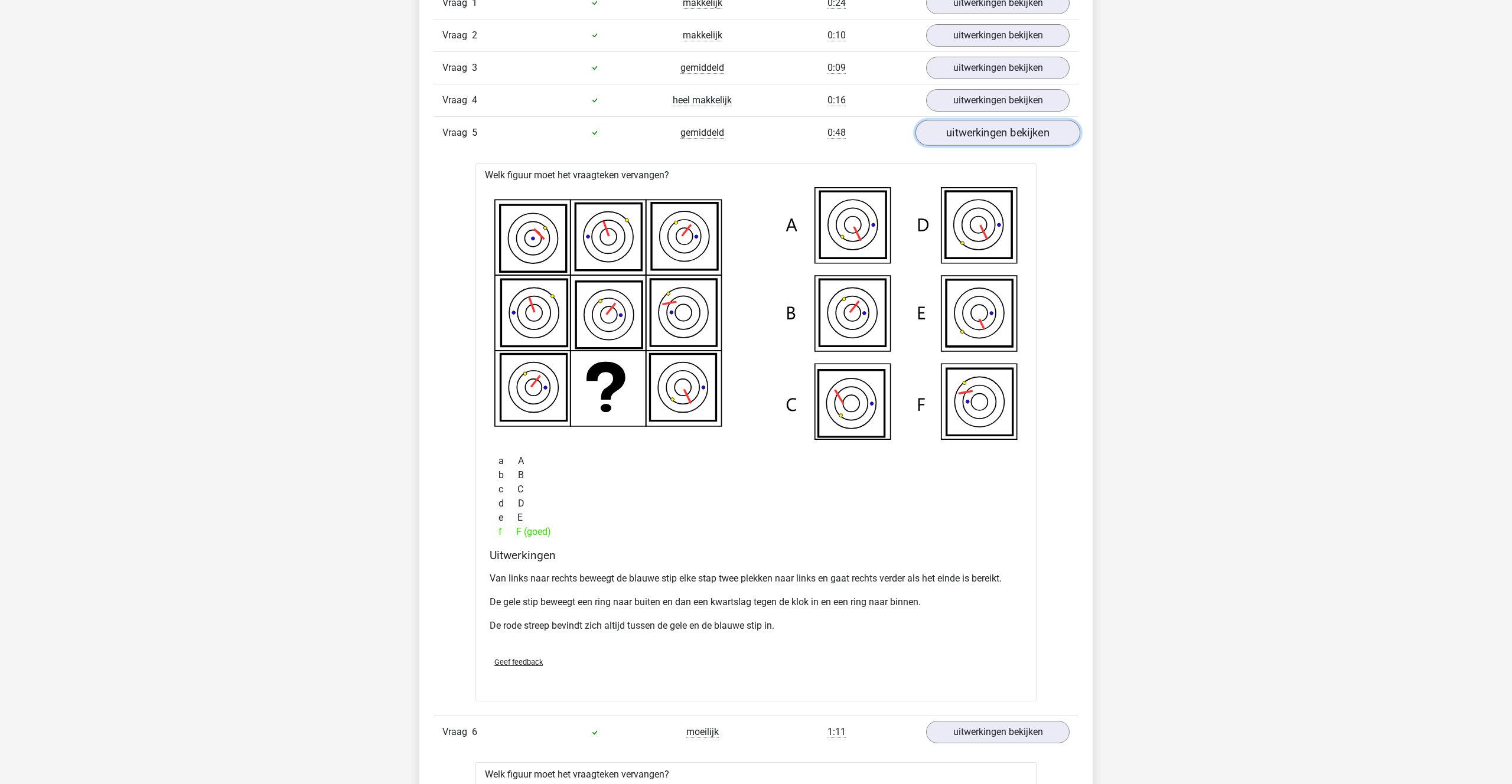
click at [977, 138] on link "uitwerkingen bekijken" at bounding box center [998, 133] width 164 height 26
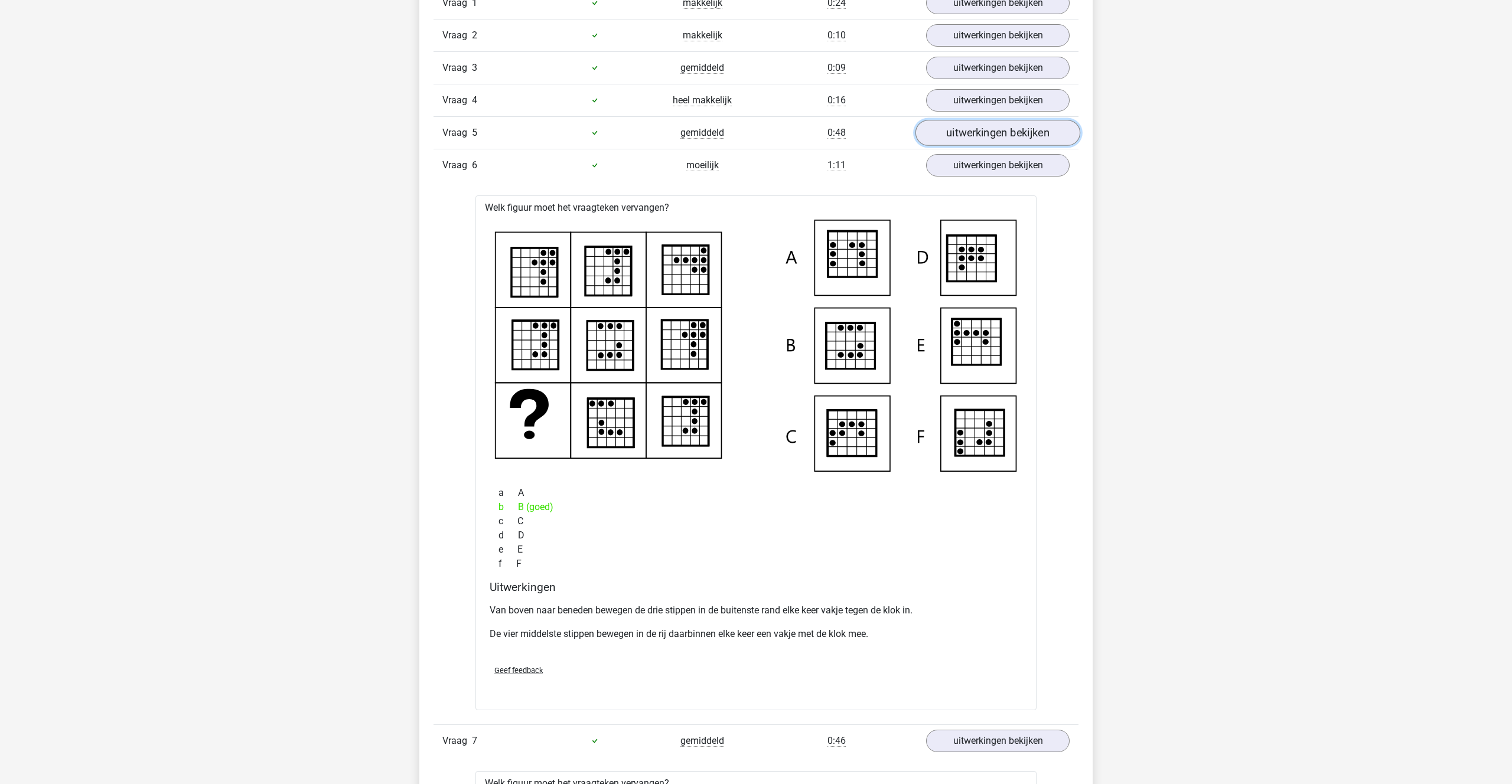
click at [974, 128] on link "uitwerkingen bekijken" at bounding box center [998, 133] width 164 height 26
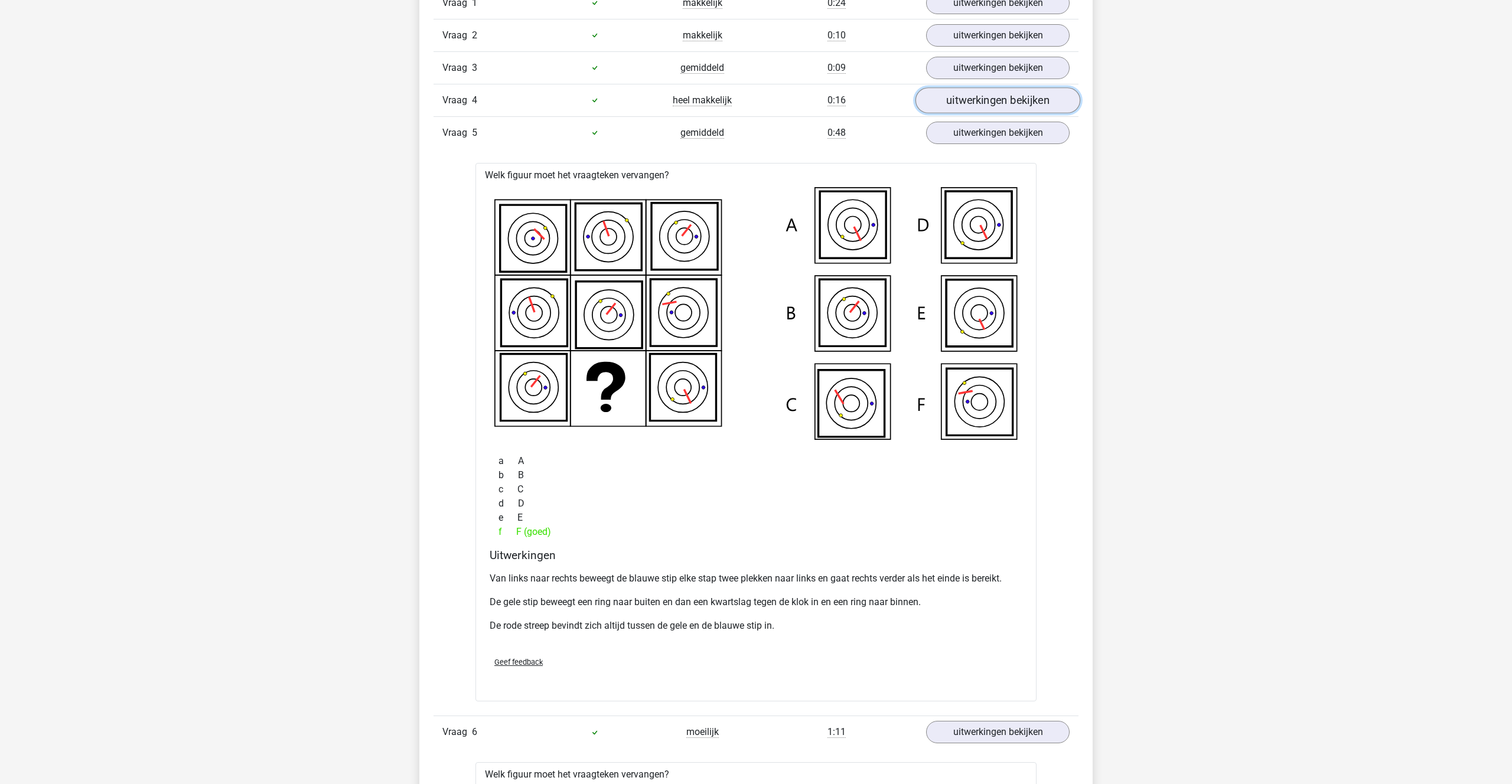
click at [990, 99] on link "uitwerkingen bekijken" at bounding box center [998, 100] width 164 height 26
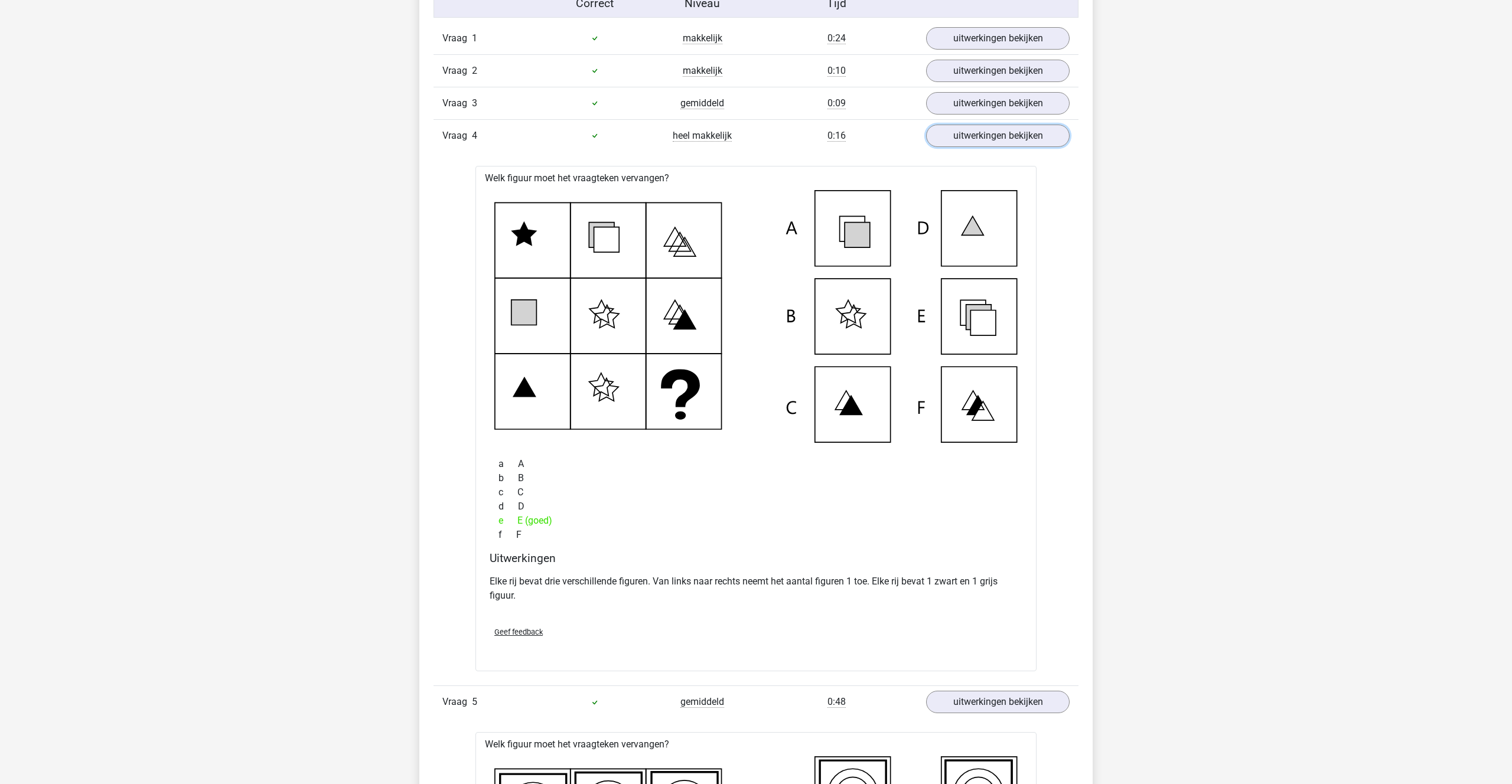
scroll to position [763, 0]
click at [982, 108] on link "uitwerkingen bekijken" at bounding box center [998, 106] width 164 height 26
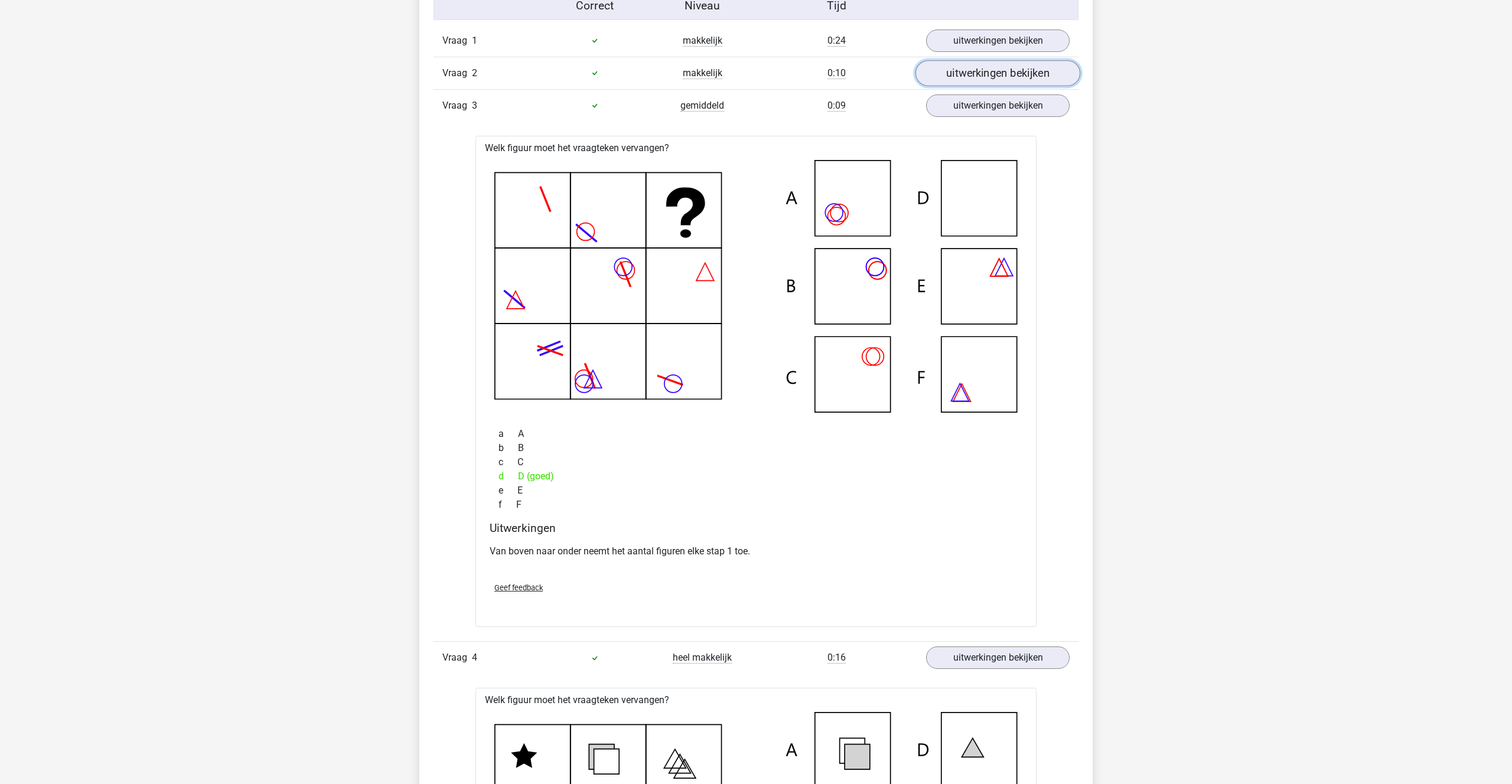
click at [976, 74] on link "uitwerkingen bekijken" at bounding box center [998, 73] width 164 height 26
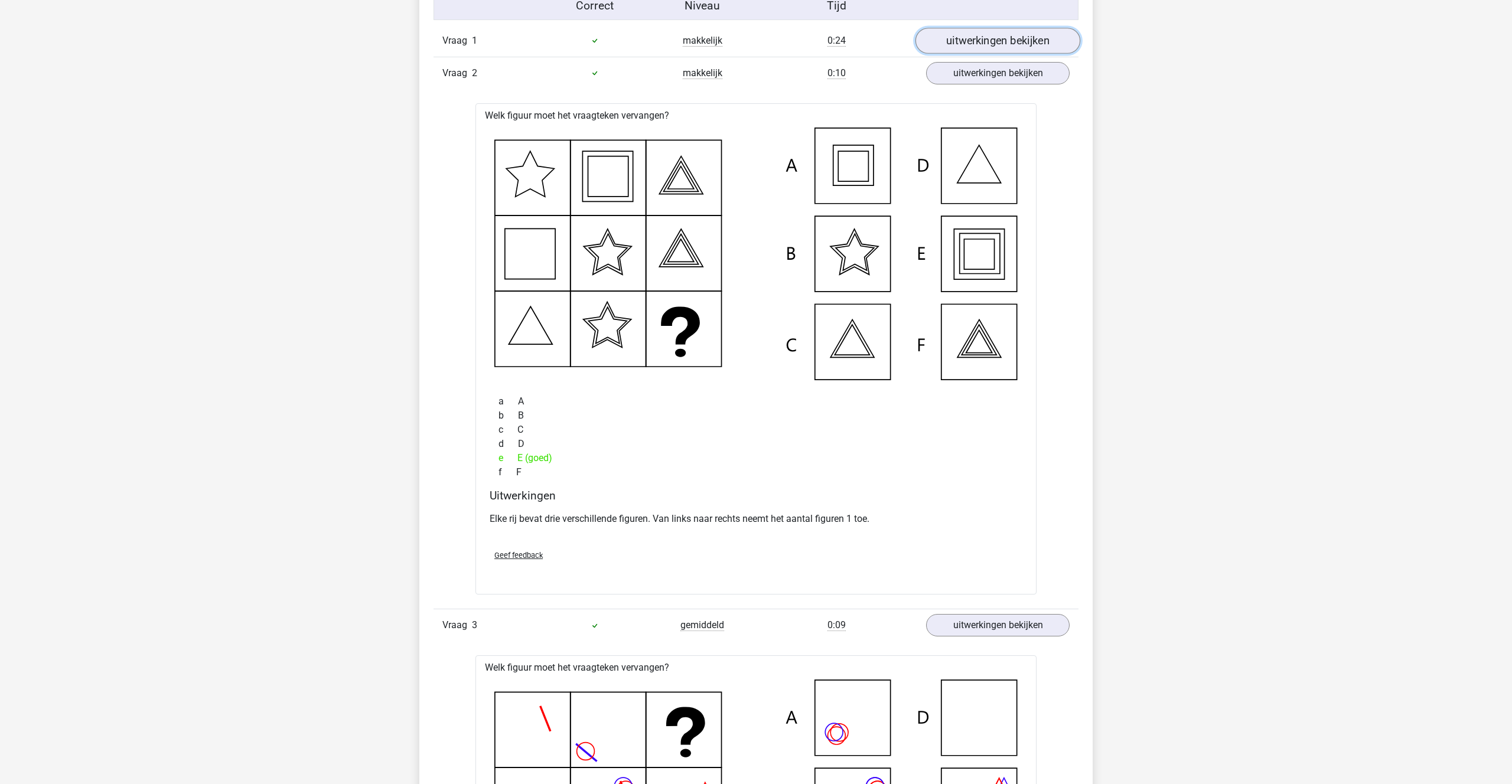
click at [970, 32] on link "uitwerkingen bekijken" at bounding box center [998, 41] width 164 height 26
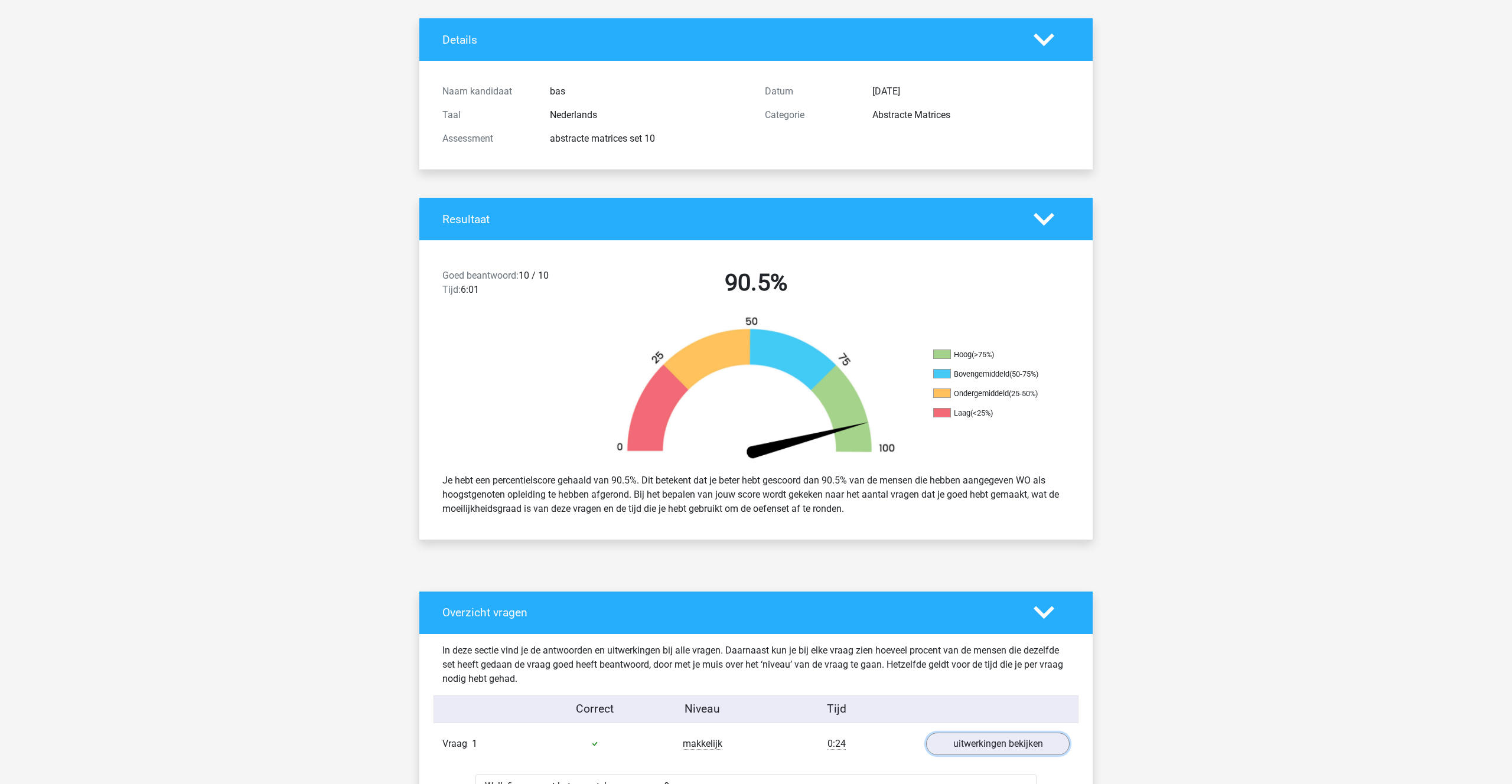
scroll to position [0, 0]
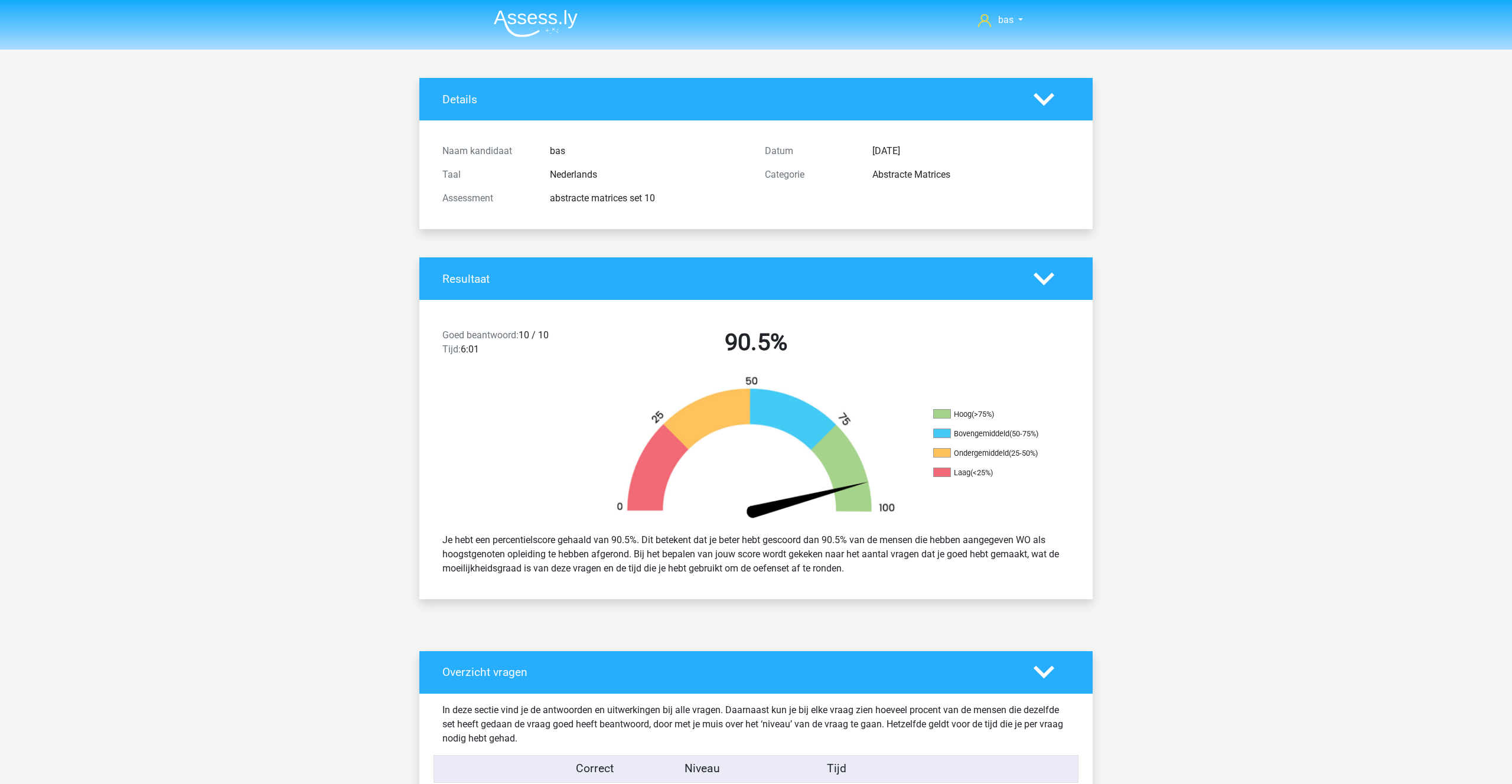
click at [1043, 276] on icon at bounding box center [1044, 279] width 21 height 21
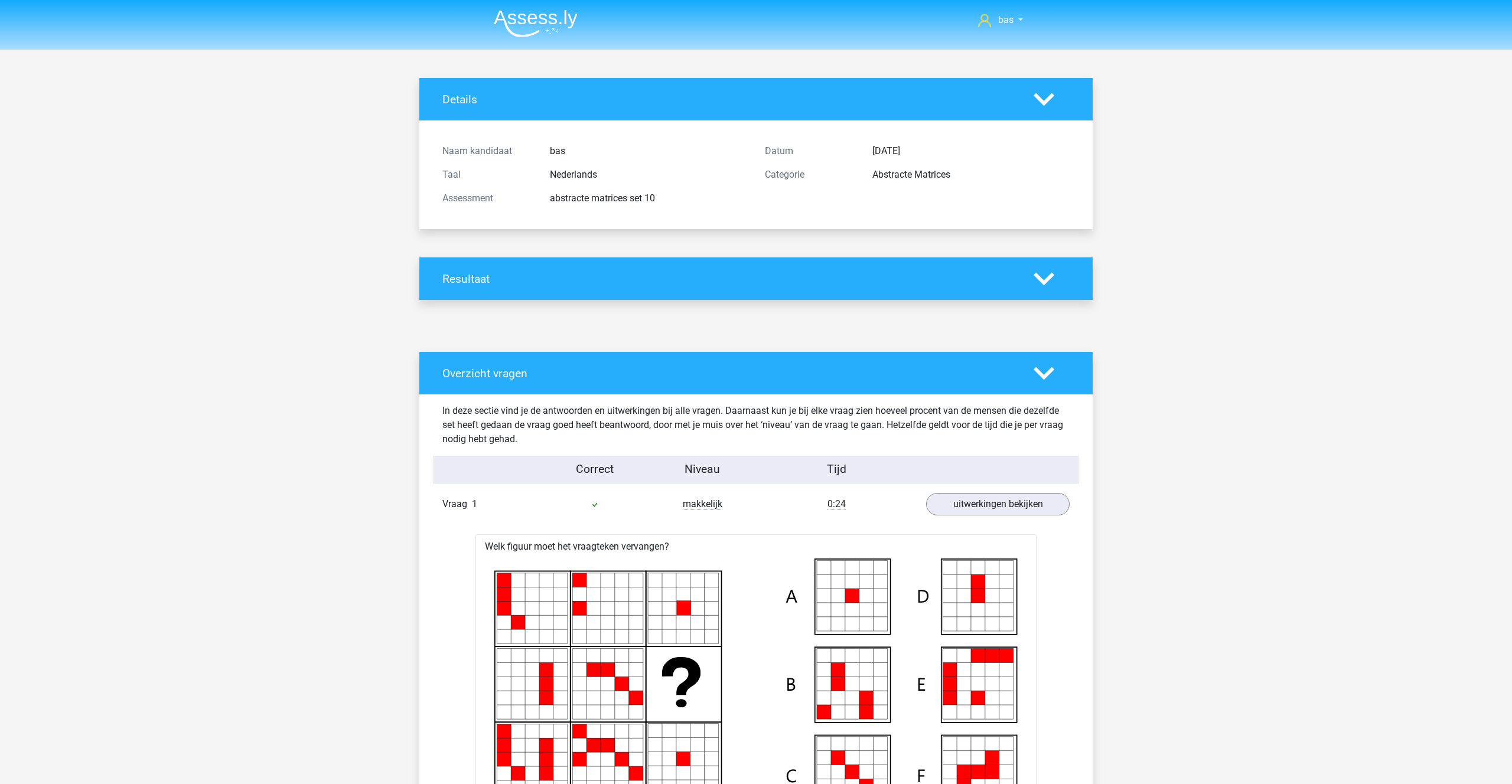
click at [1042, 377] on polygon at bounding box center [1044, 373] width 21 height 13
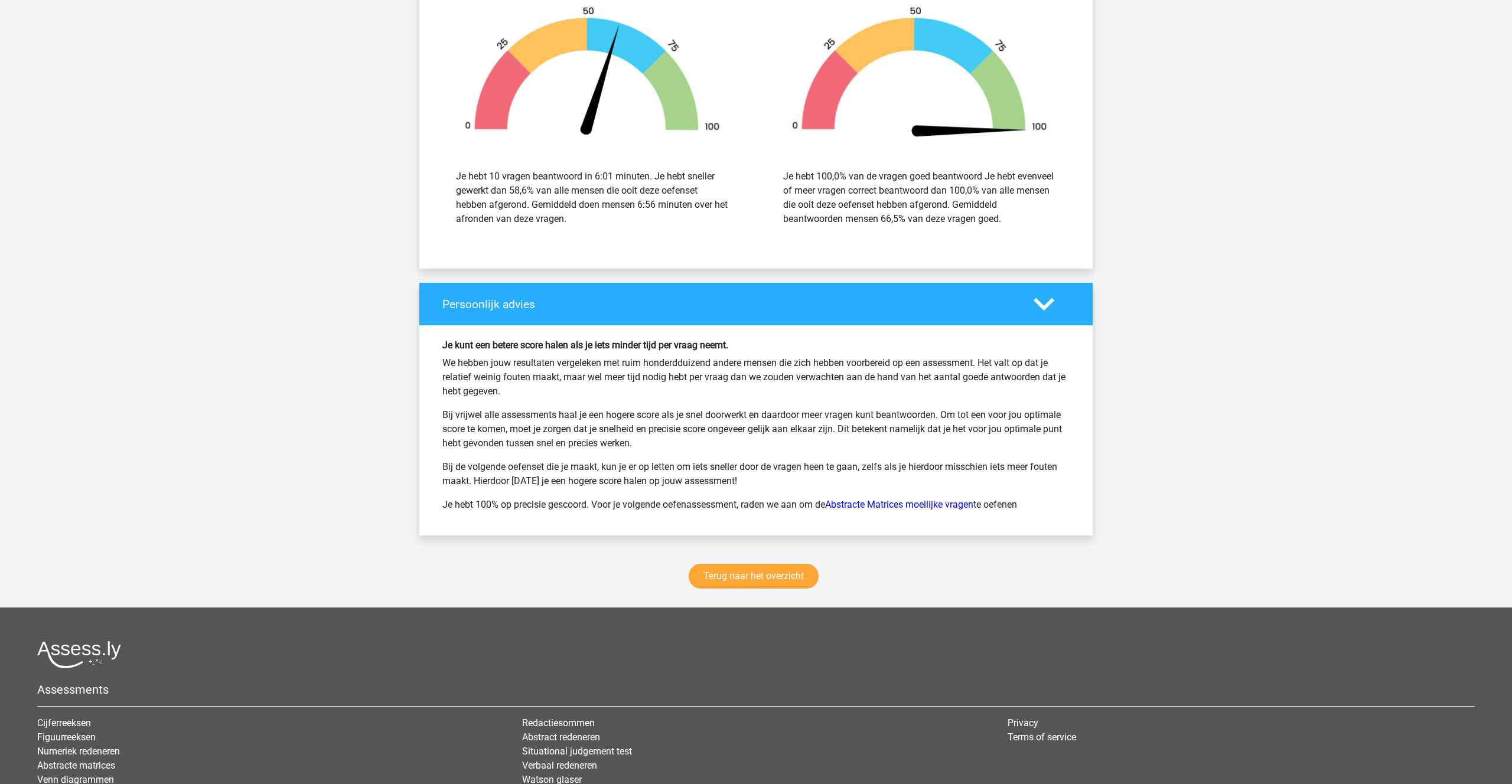
scroll to position [546, 0]
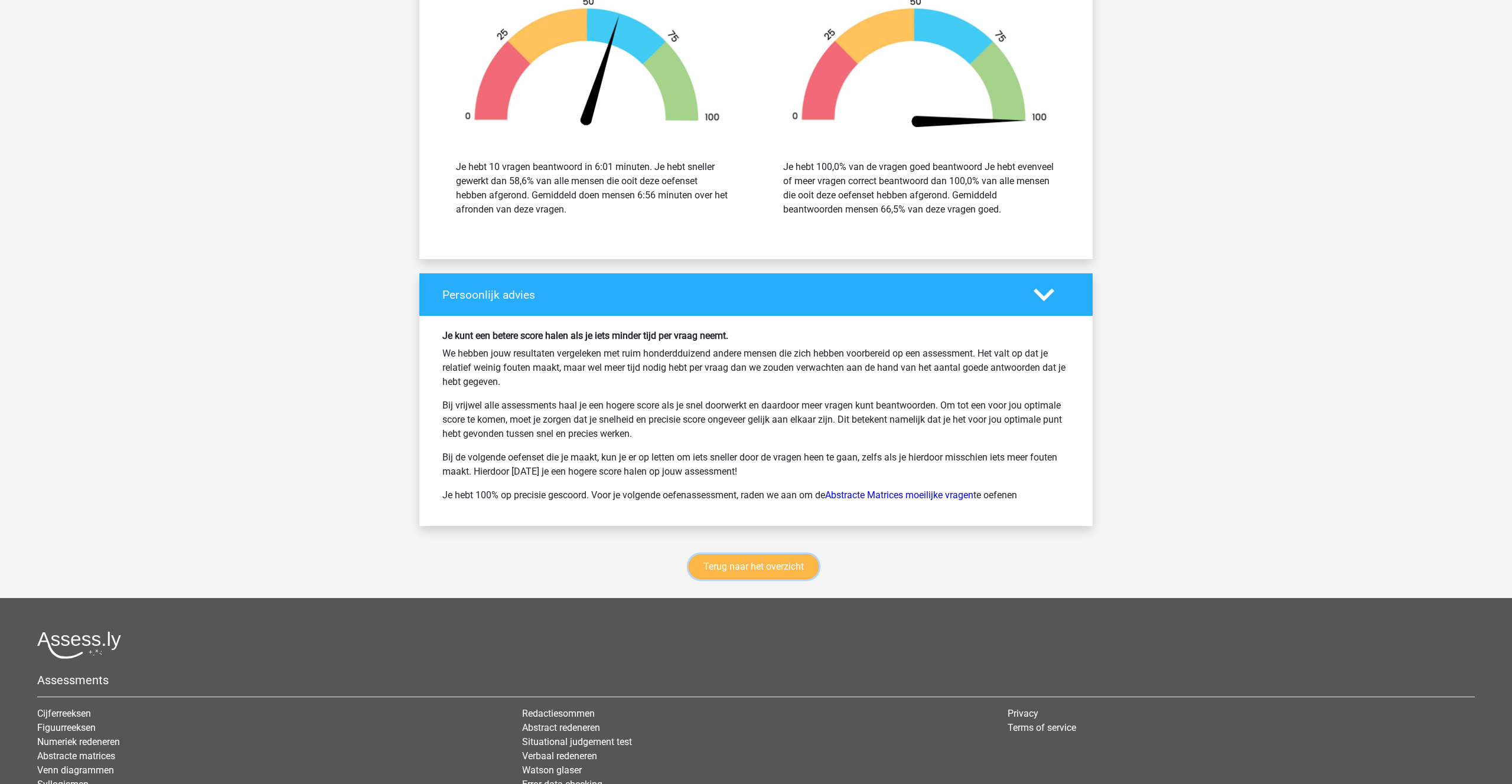
click at [783, 571] on link "Terug naar het overzicht" at bounding box center [753, 566] width 130 height 25
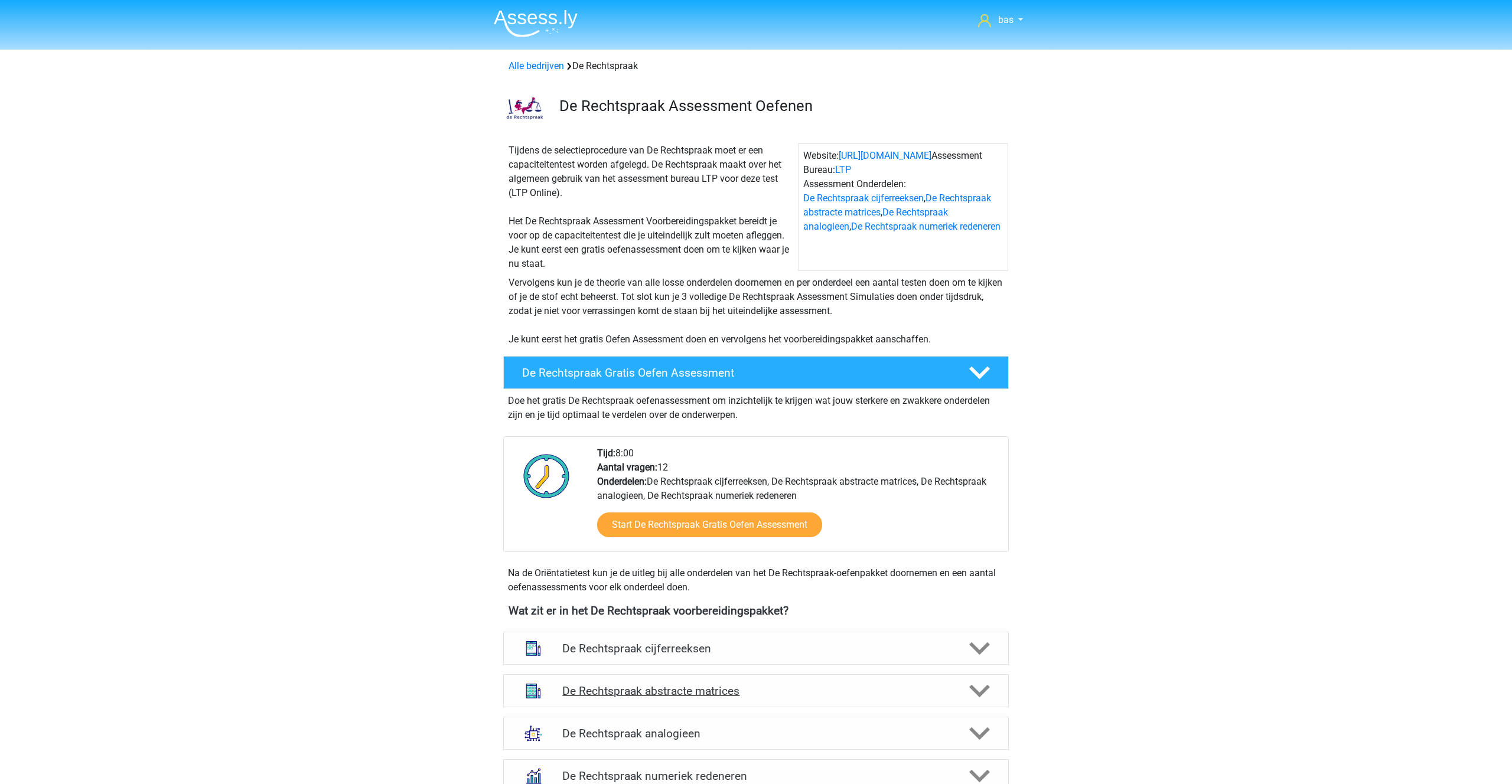
click at [694, 692] on h4 "De Rechtspraak abstracte matrices" at bounding box center [756, 691] width 387 height 14
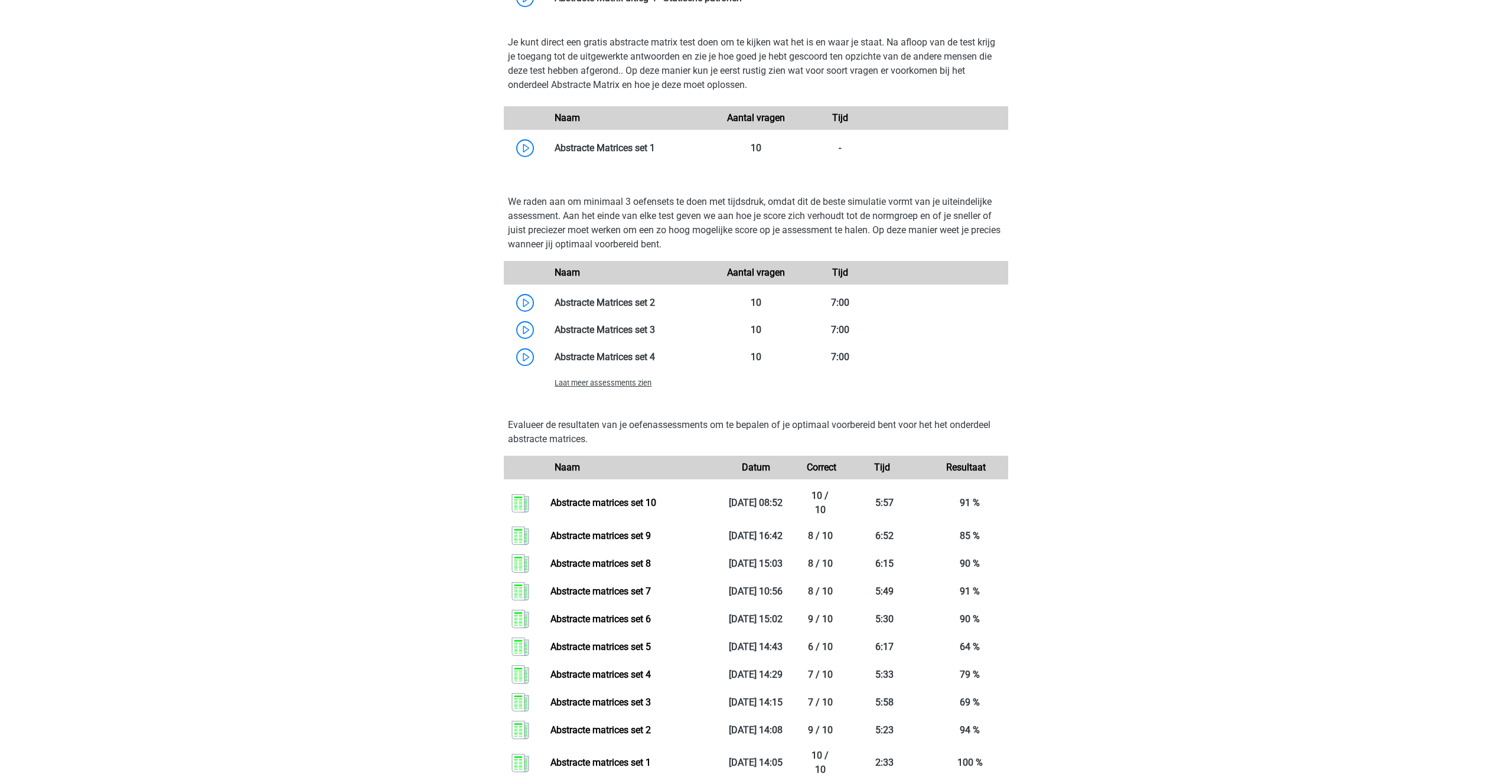
scroll to position [866, 0]
click at [623, 383] on span "Laat meer assessments zien" at bounding box center [603, 382] width 97 height 9
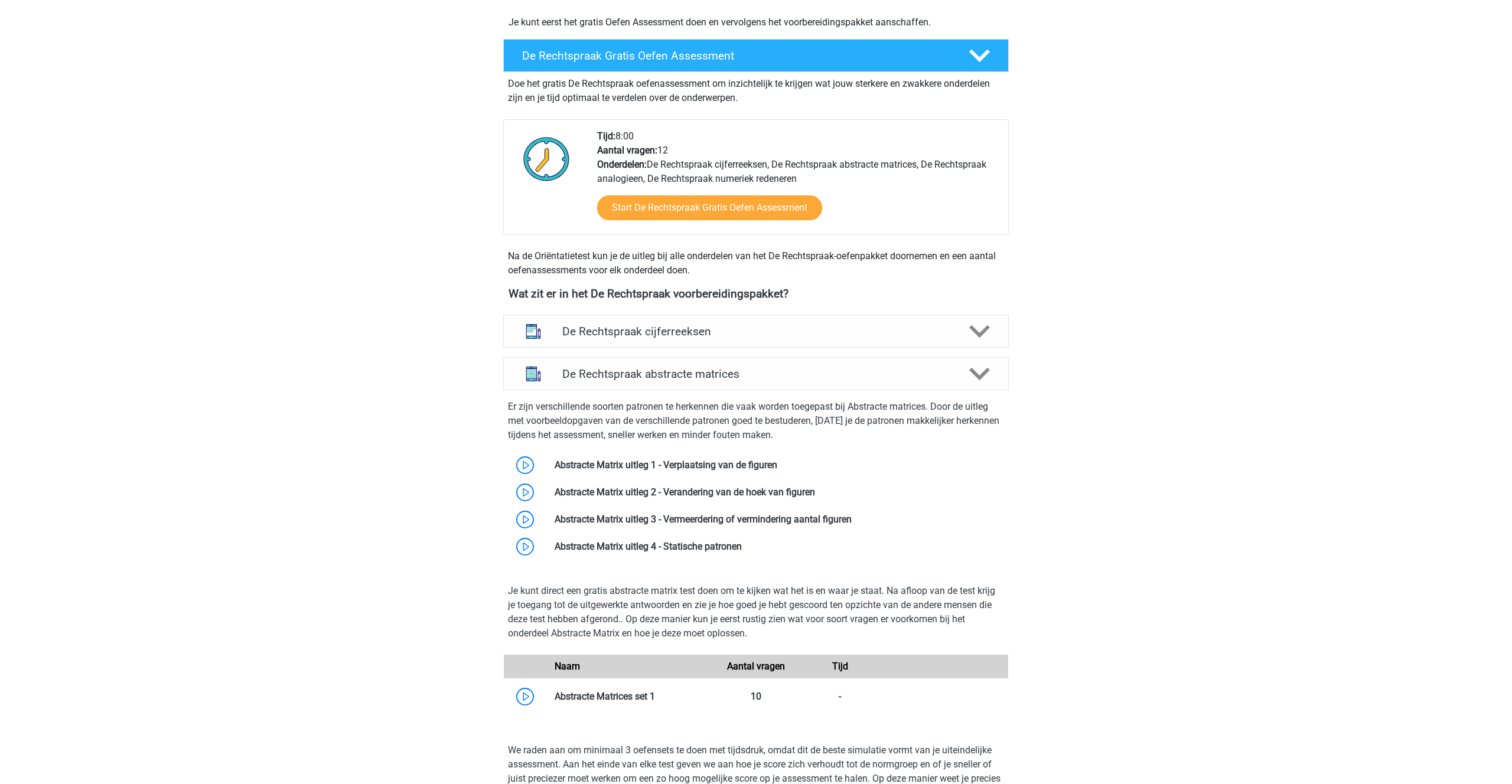
scroll to position [313, 0]
